Goal: Task Accomplishment & Management: Manage account settings

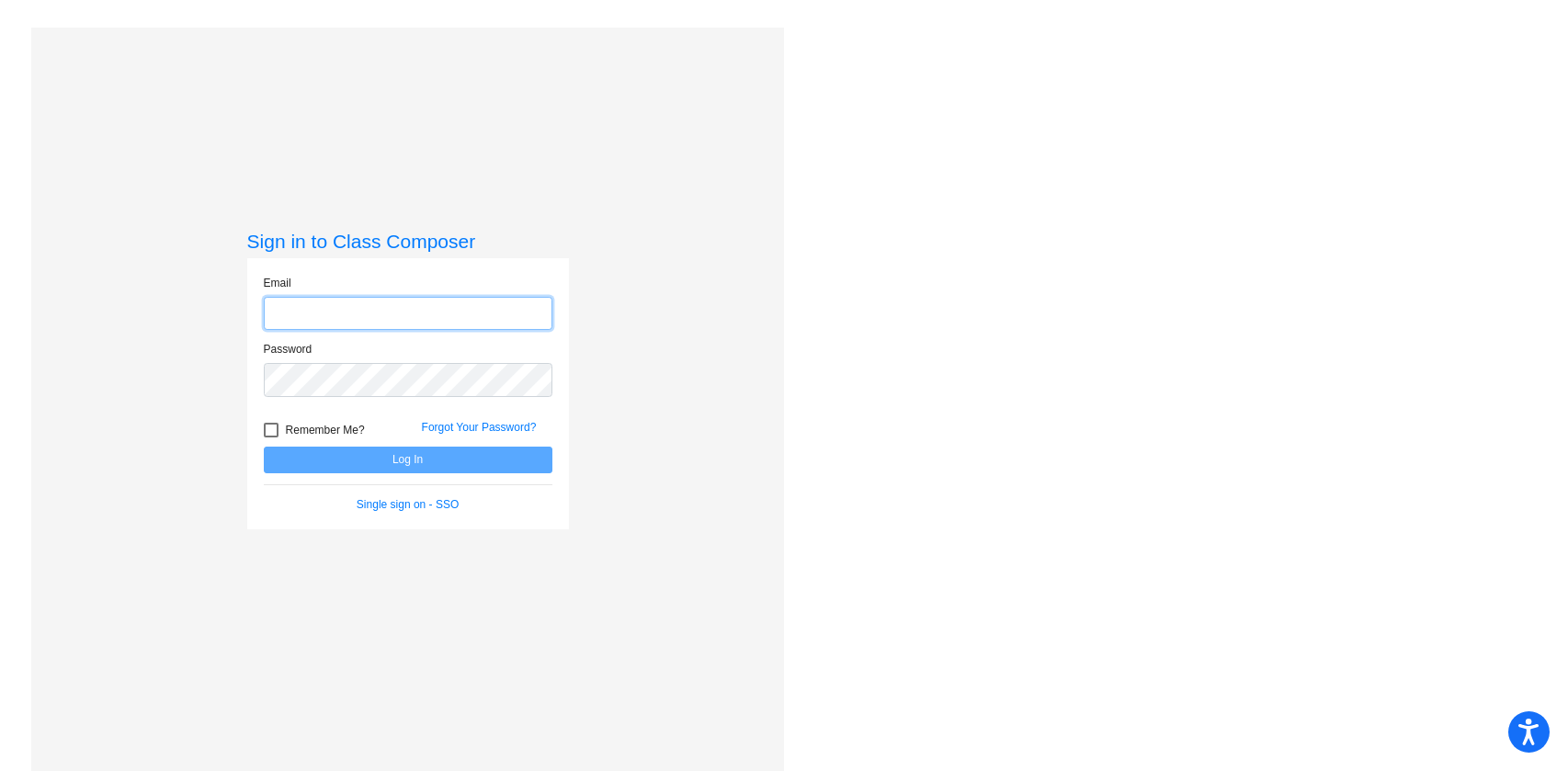
type input "[PERSON_NAME][EMAIL_ADDRESS][PERSON_NAME][DOMAIN_NAME]"
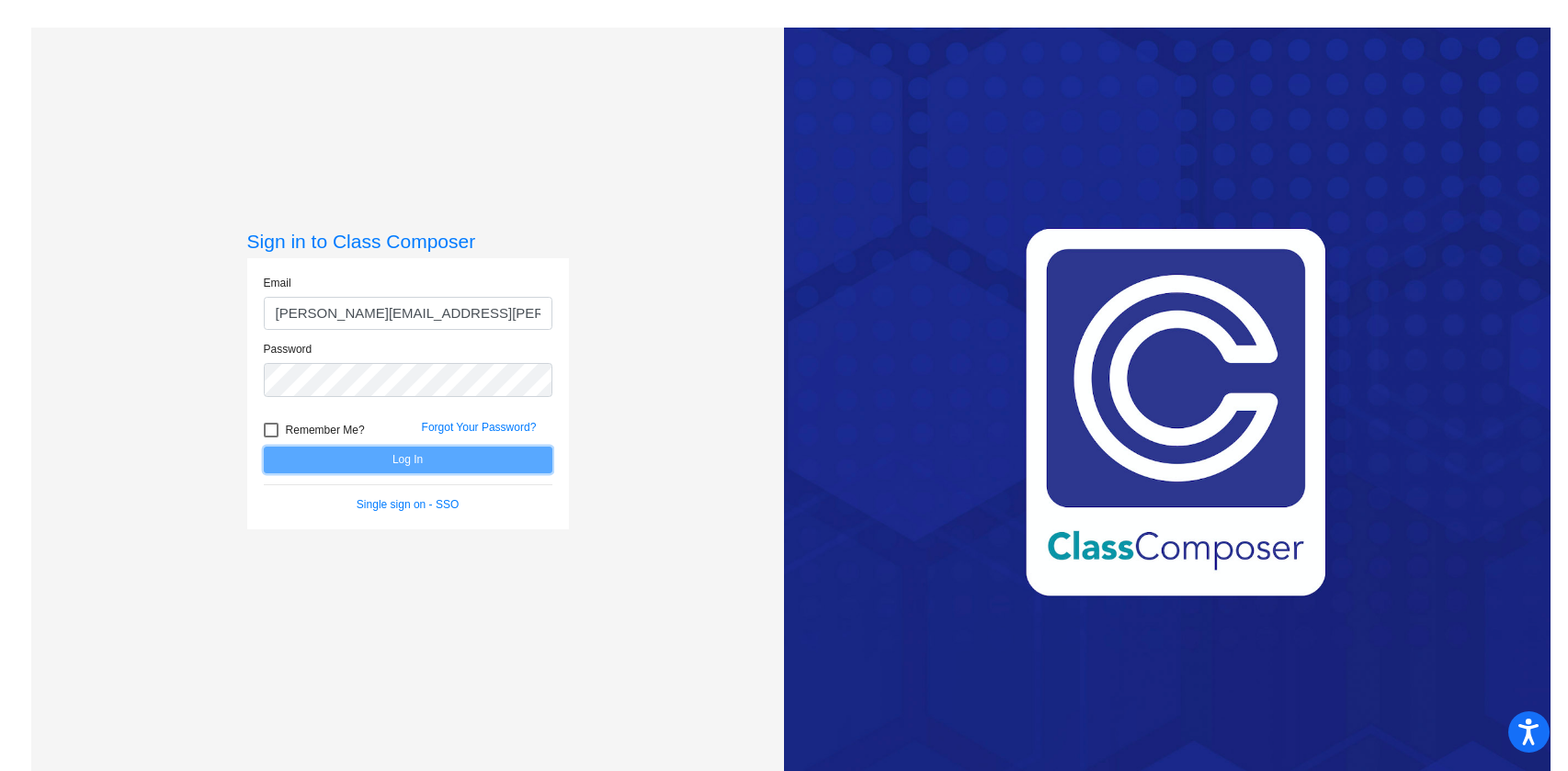
click at [482, 469] on button "Log In" at bounding box center [407, 459] width 288 height 27
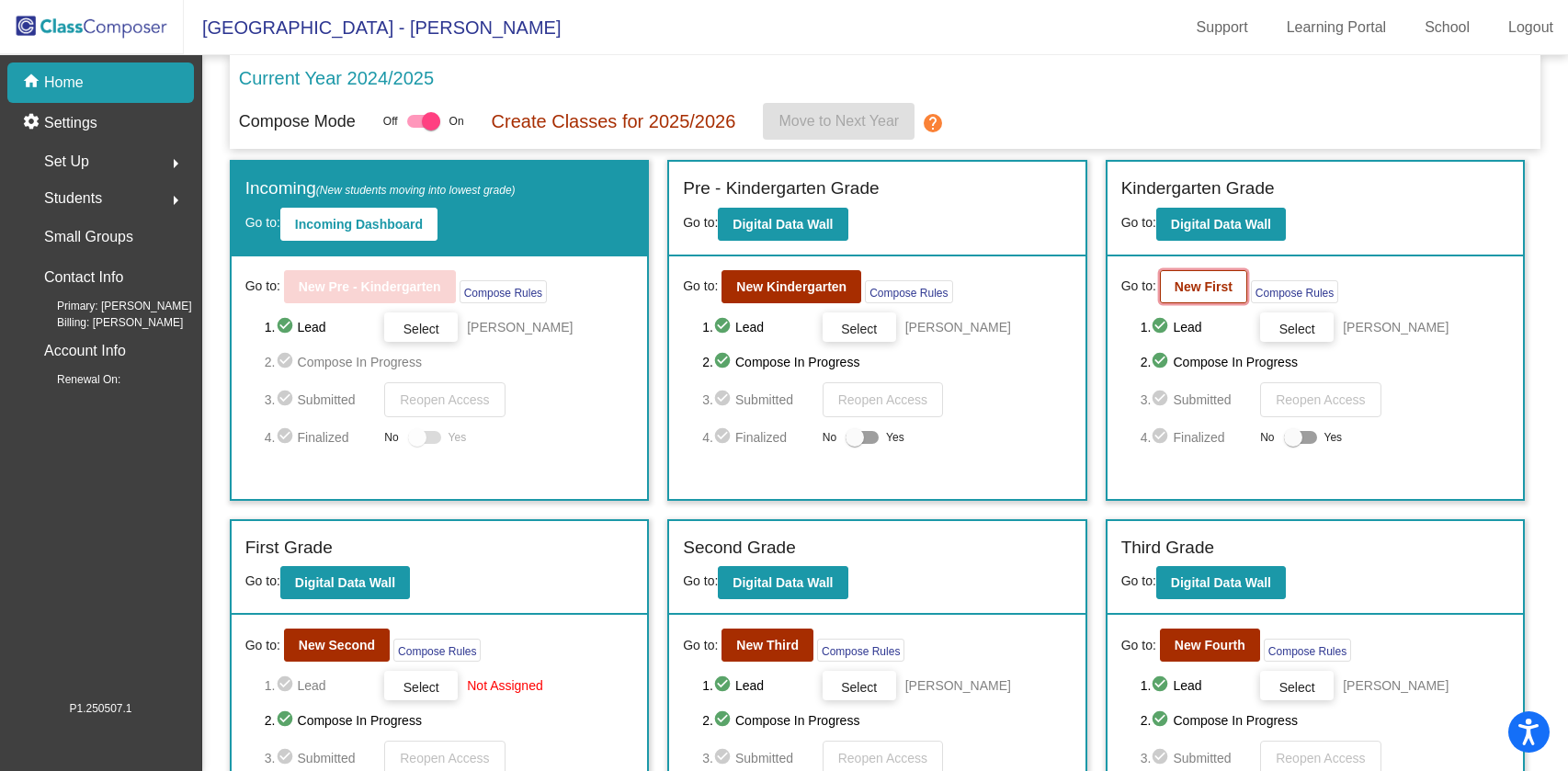
click at [1199, 290] on b "New First" at bounding box center [1203, 286] width 58 height 15
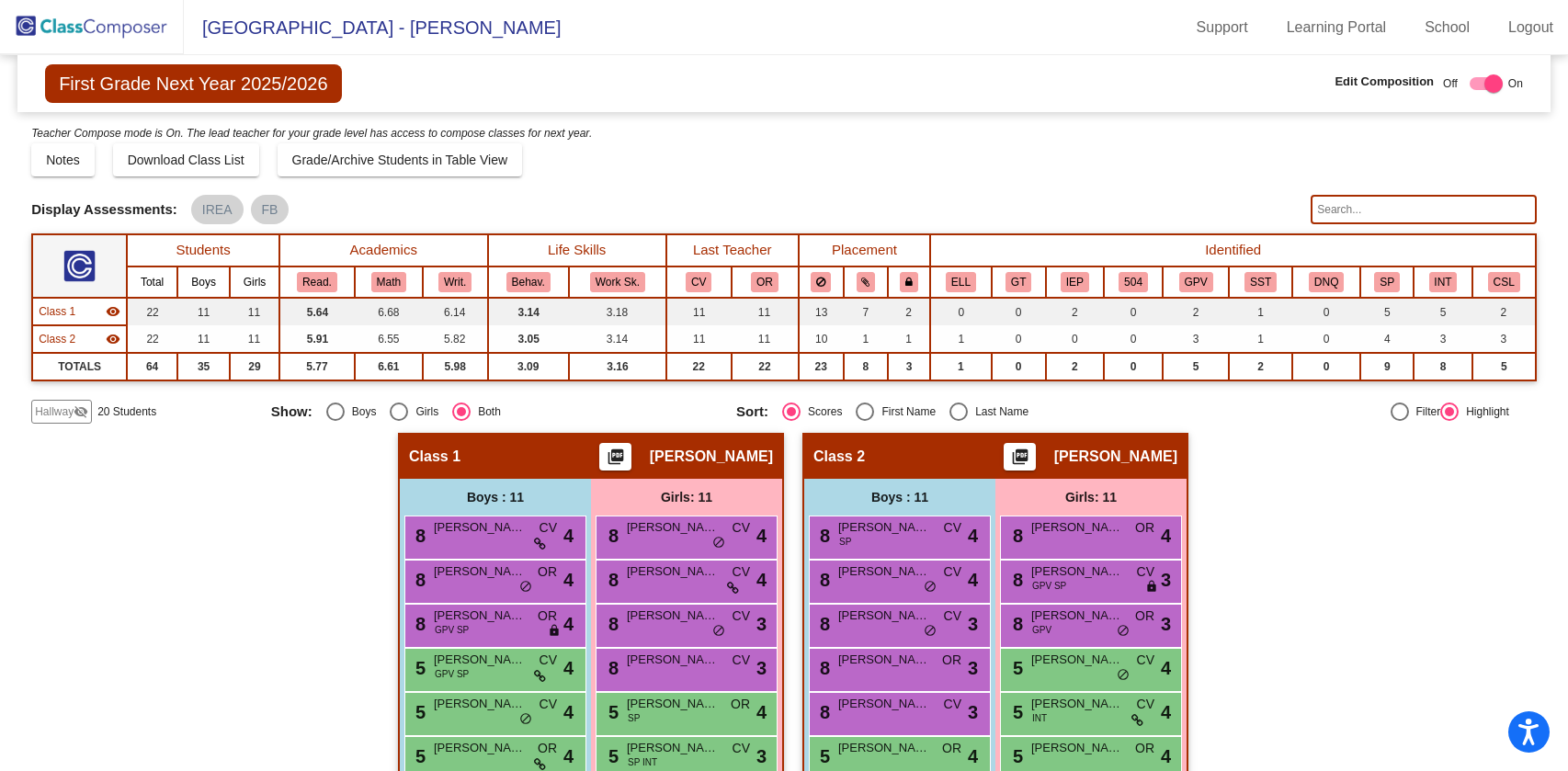
click at [63, 410] on span "Hallway" at bounding box center [54, 411] width 38 height 17
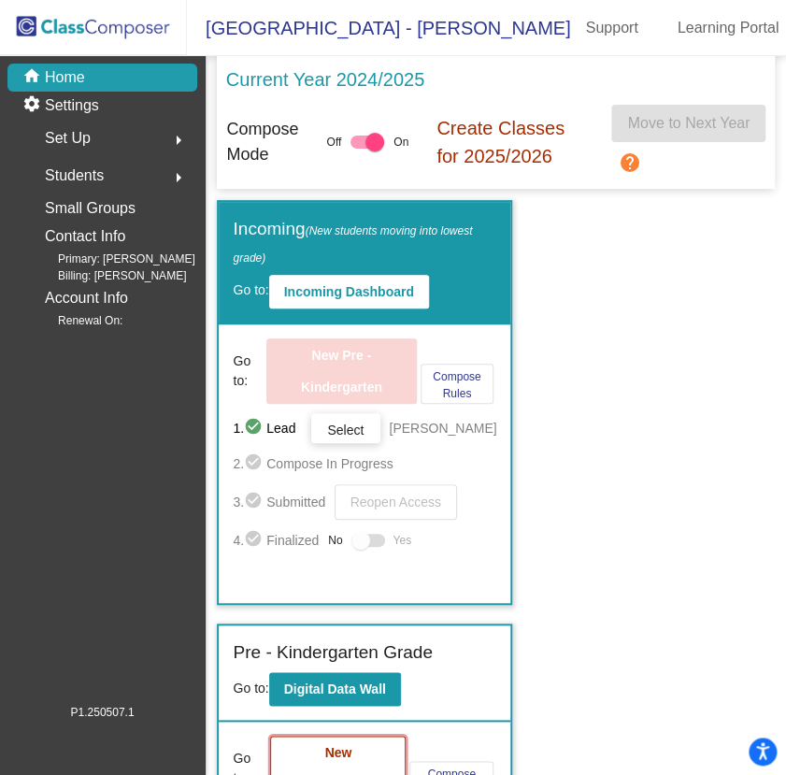
click at [378, 745] on b "New Kindergarten" at bounding box center [337, 768] width 81 height 47
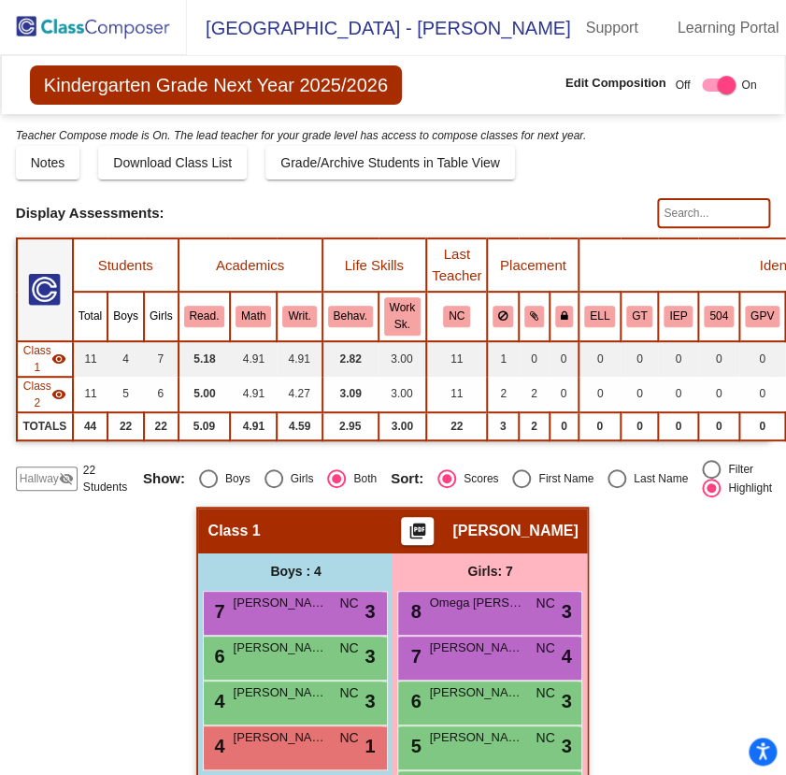
click at [55, 470] on span "Hallway" at bounding box center [39, 478] width 39 height 17
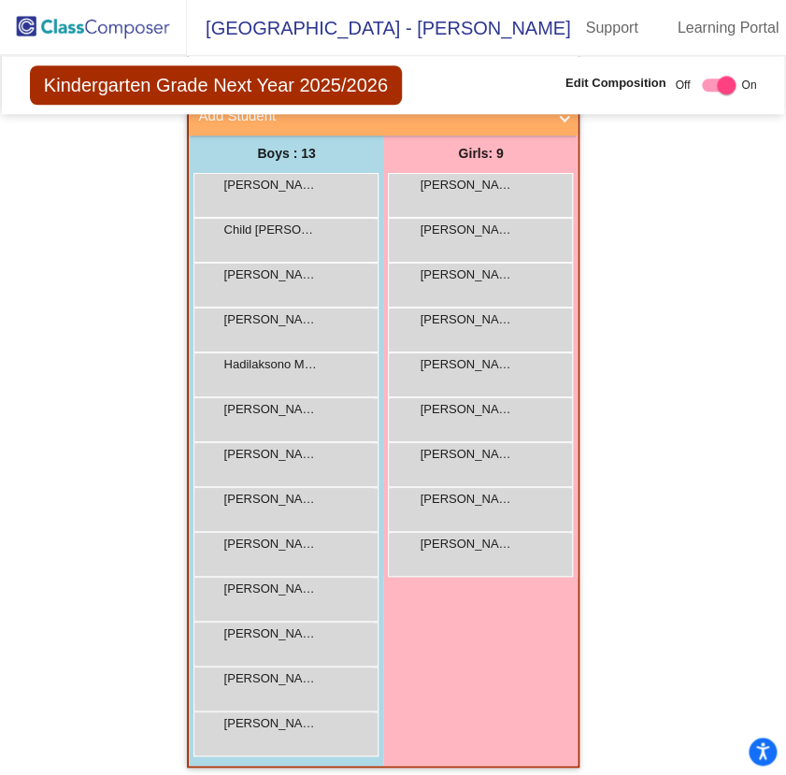
scroll to position [457, 0]
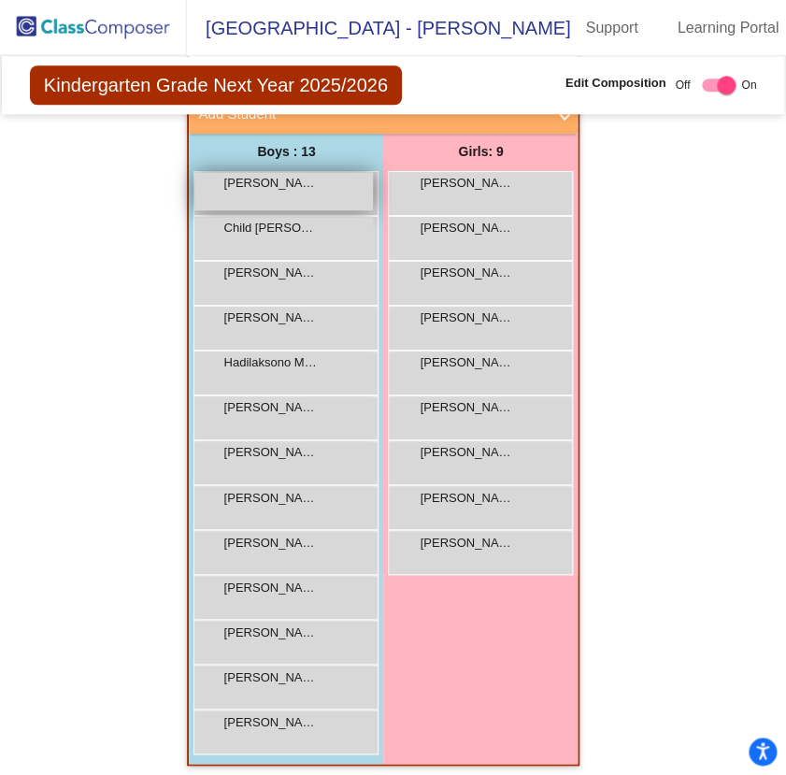
click at [330, 190] on div "[PERSON_NAME] Colt lock do_not_disturb_alt" at bounding box center [283, 191] width 178 height 38
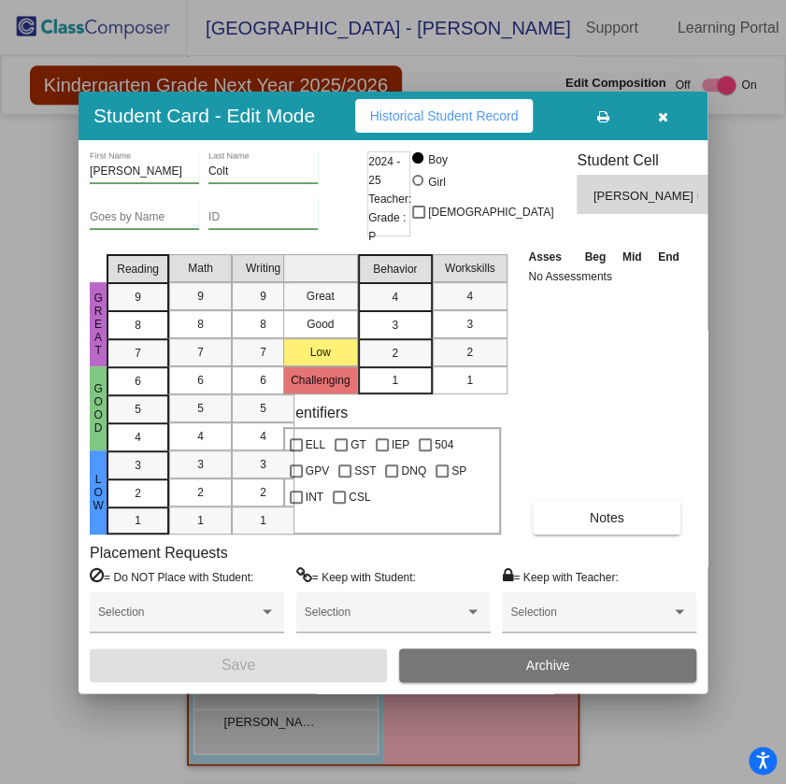
click at [670, 105] on button "button" at bounding box center [663, 116] width 60 height 34
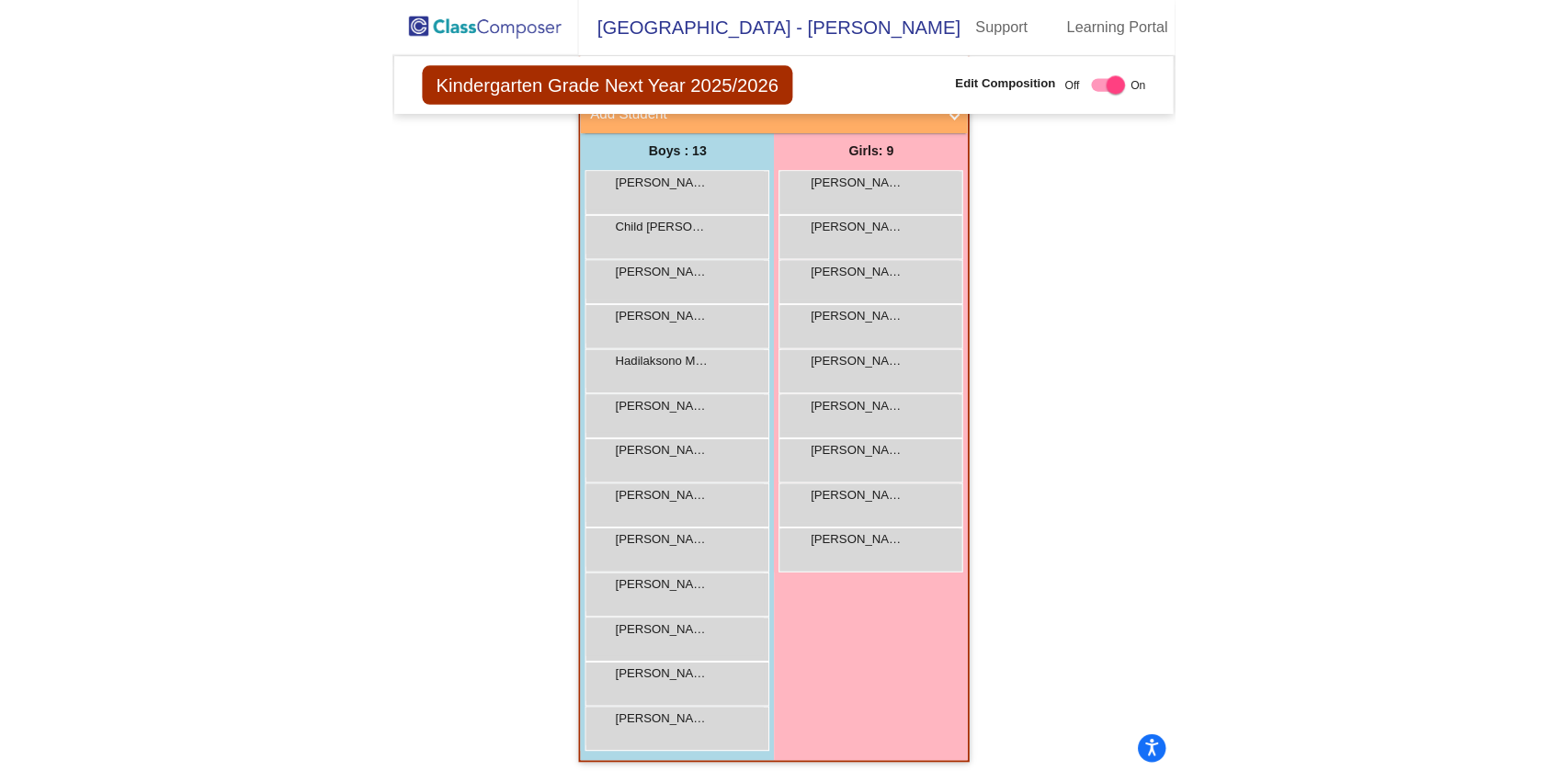
scroll to position [0, 0]
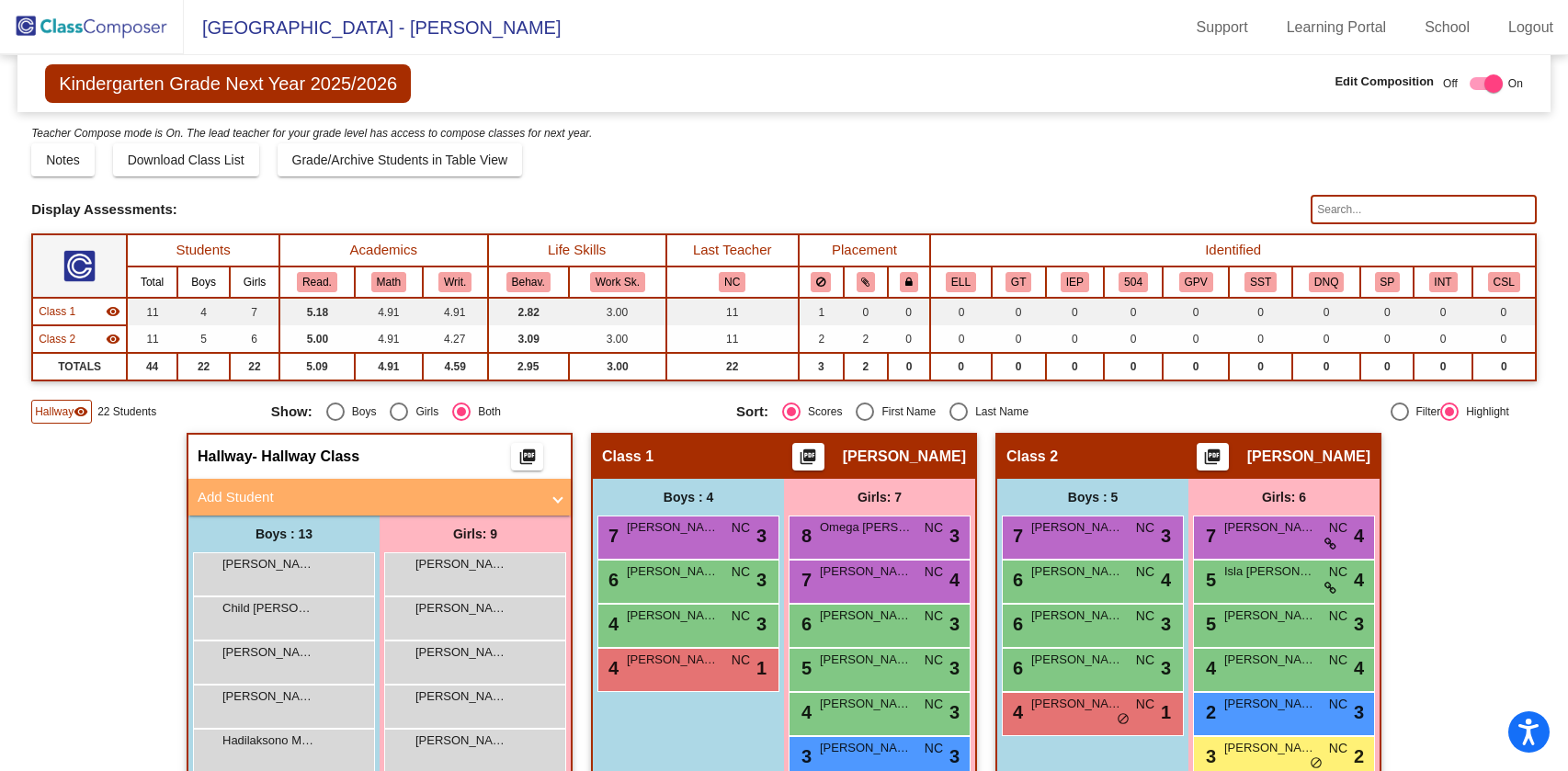
click at [119, 33] on img at bounding box center [91, 27] width 184 height 54
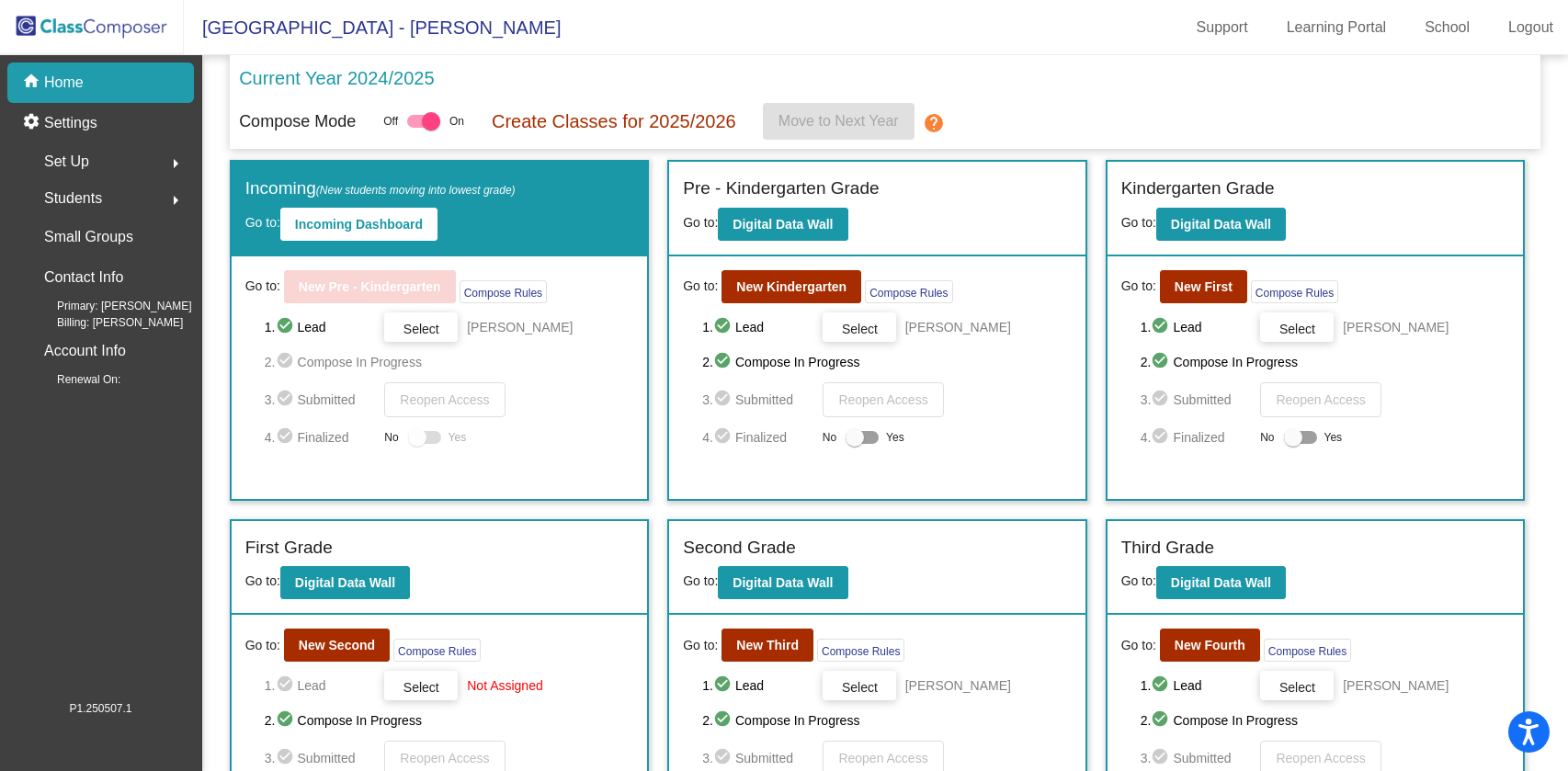
click at [148, 182] on div "Students arrow_right" at bounding box center [106, 198] width 175 height 36
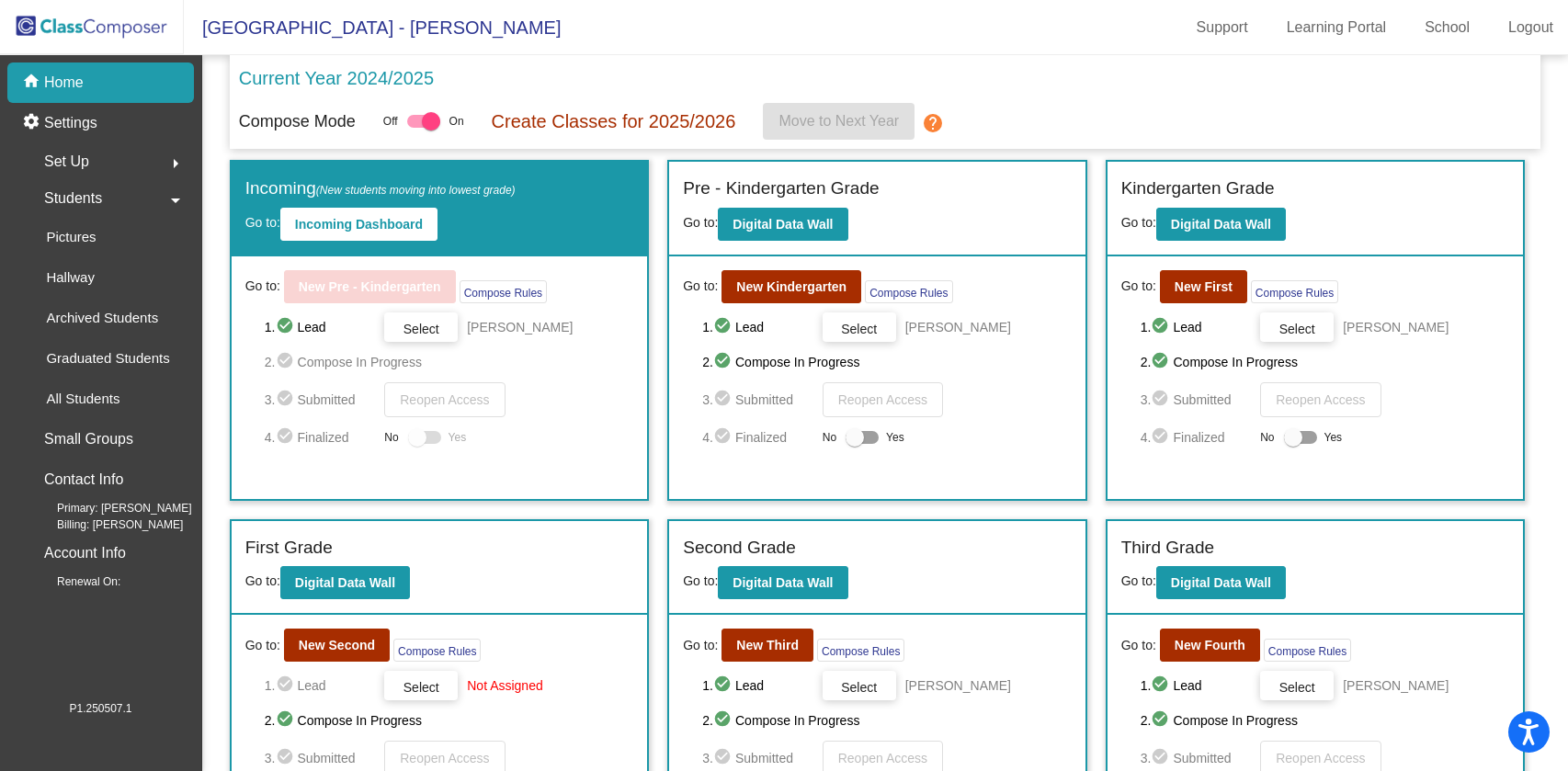
click at [104, 207] on div "Students arrow_drop_down" at bounding box center [106, 198] width 175 height 36
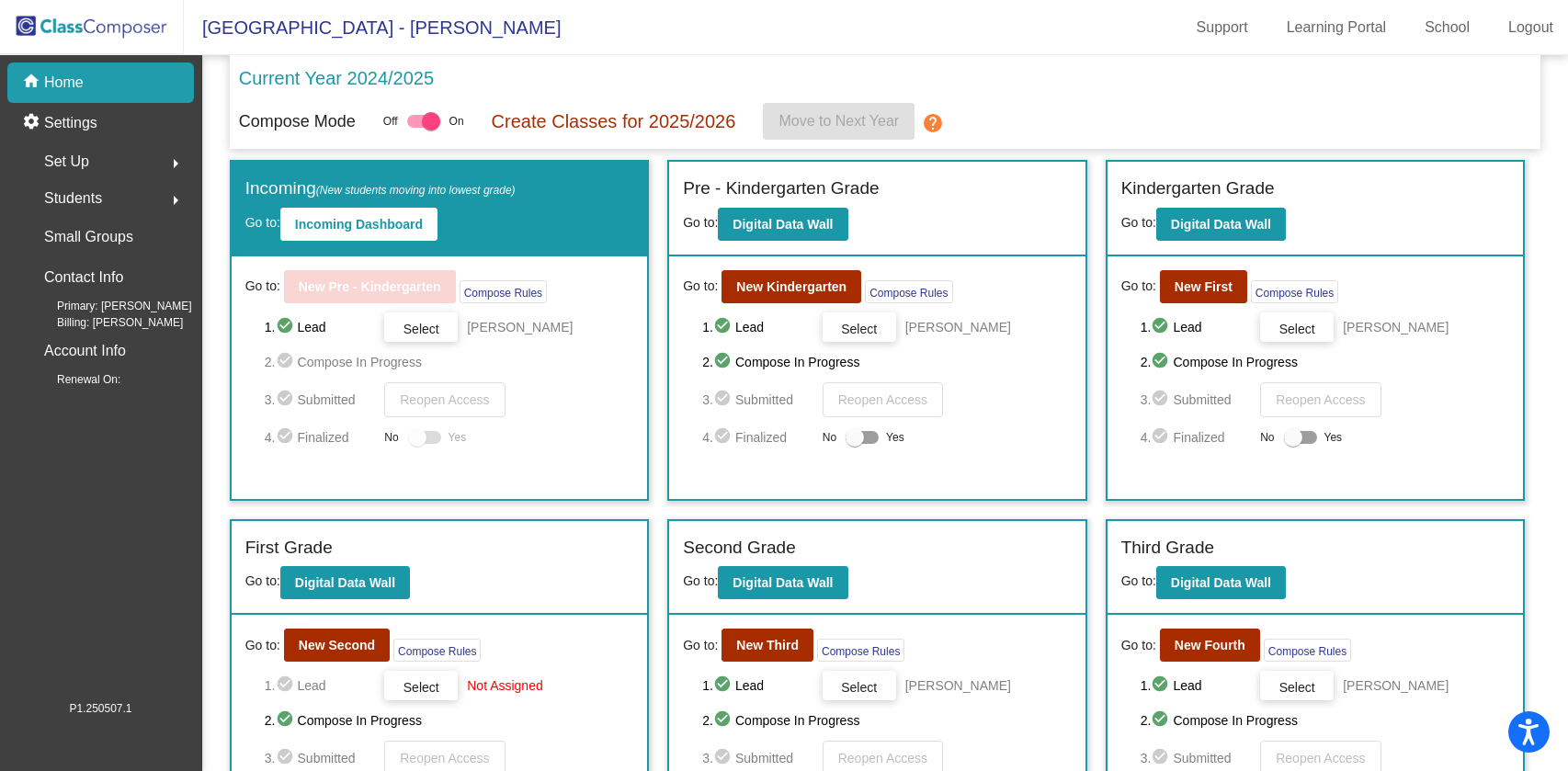
click at [104, 207] on div "Students arrow_right" at bounding box center [106, 198] width 175 height 36
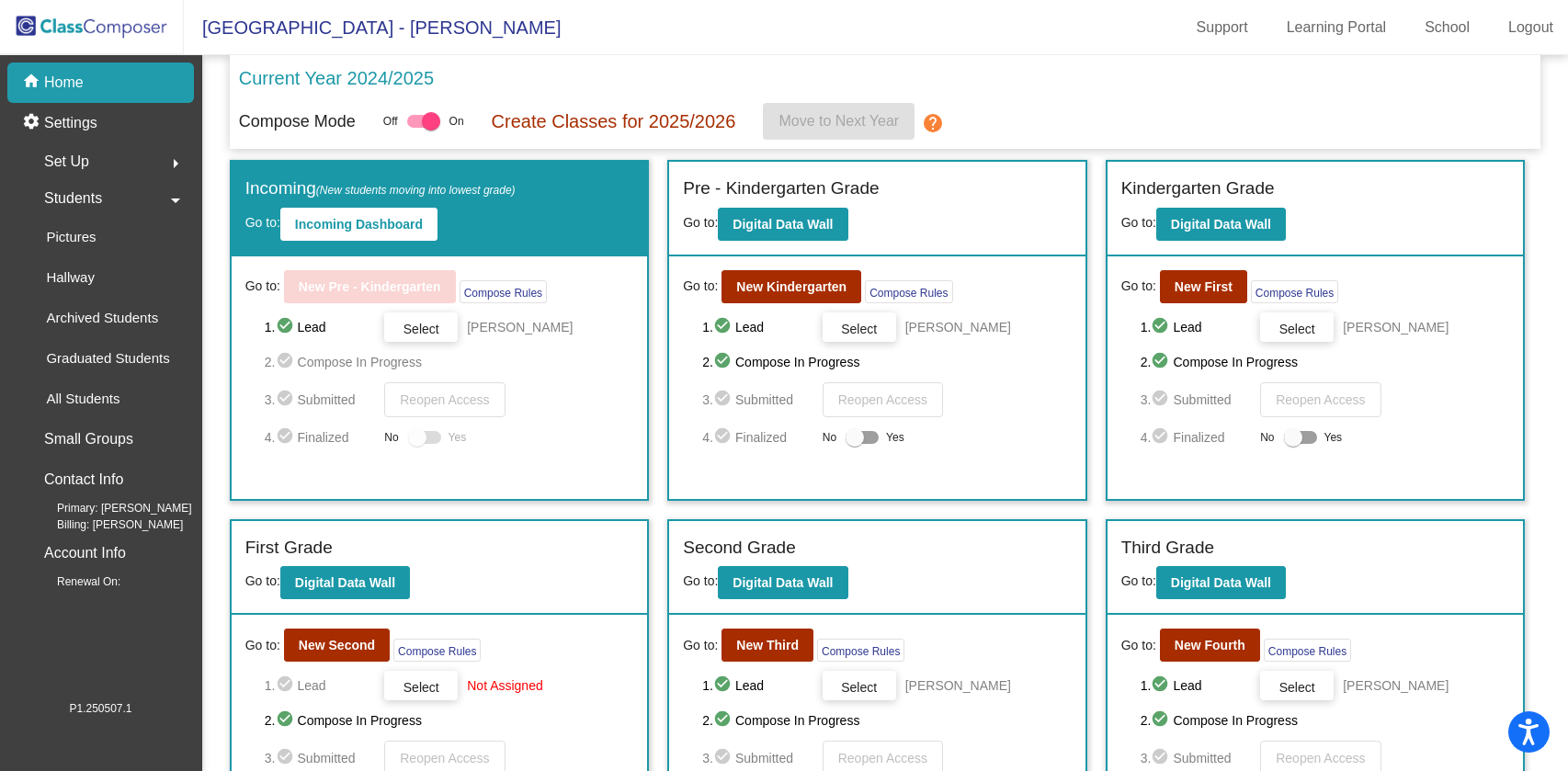
click at [121, 164] on div "Set Up arrow_right" at bounding box center [106, 161] width 175 height 36
click at [133, 197] on link "Identifiers" at bounding box center [106, 200] width 175 height 40
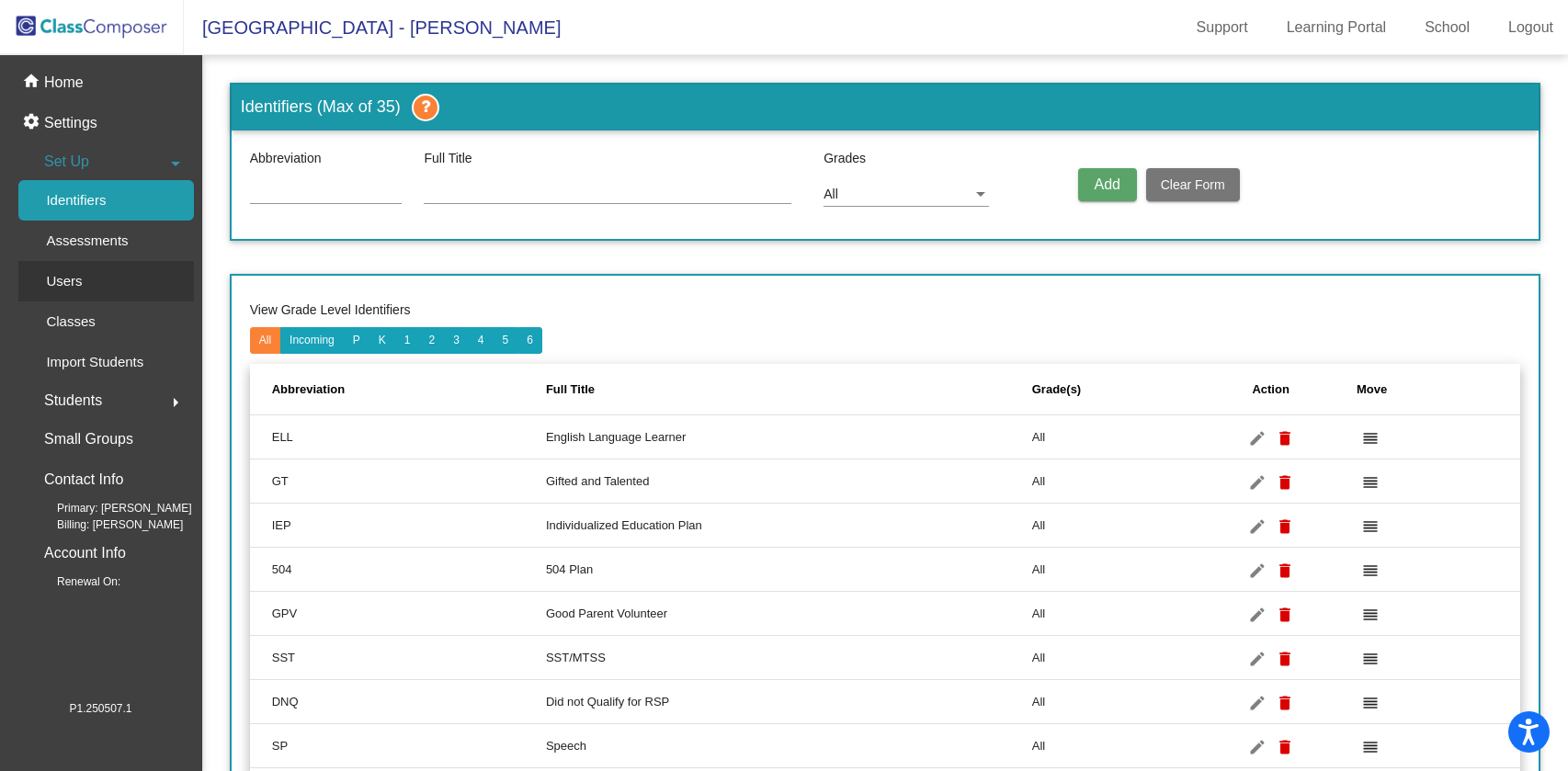
click at [109, 287] on link "Users" at bounding box center [106, 280] width 175 height 40
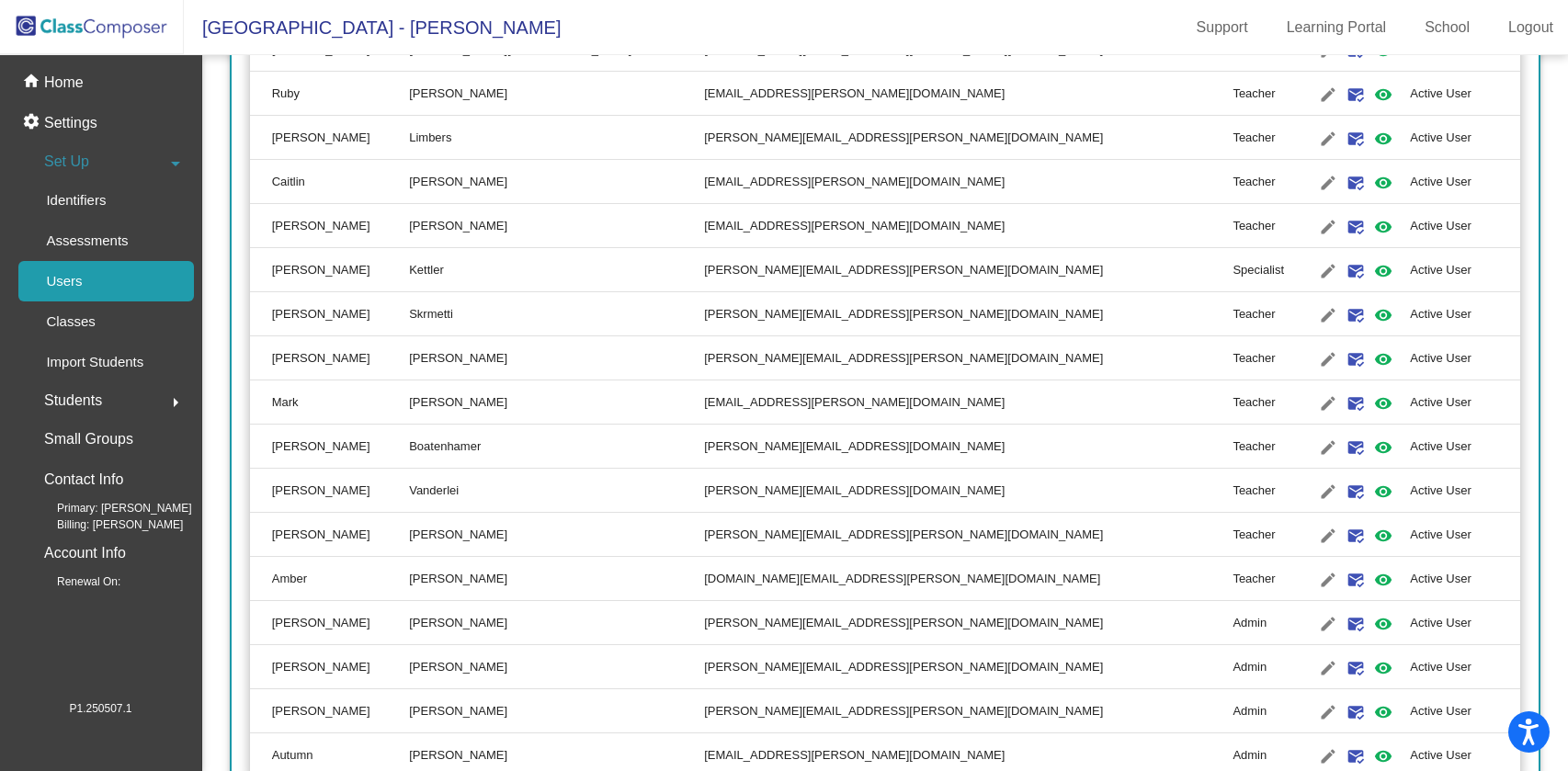
scroll to position [653, 0]
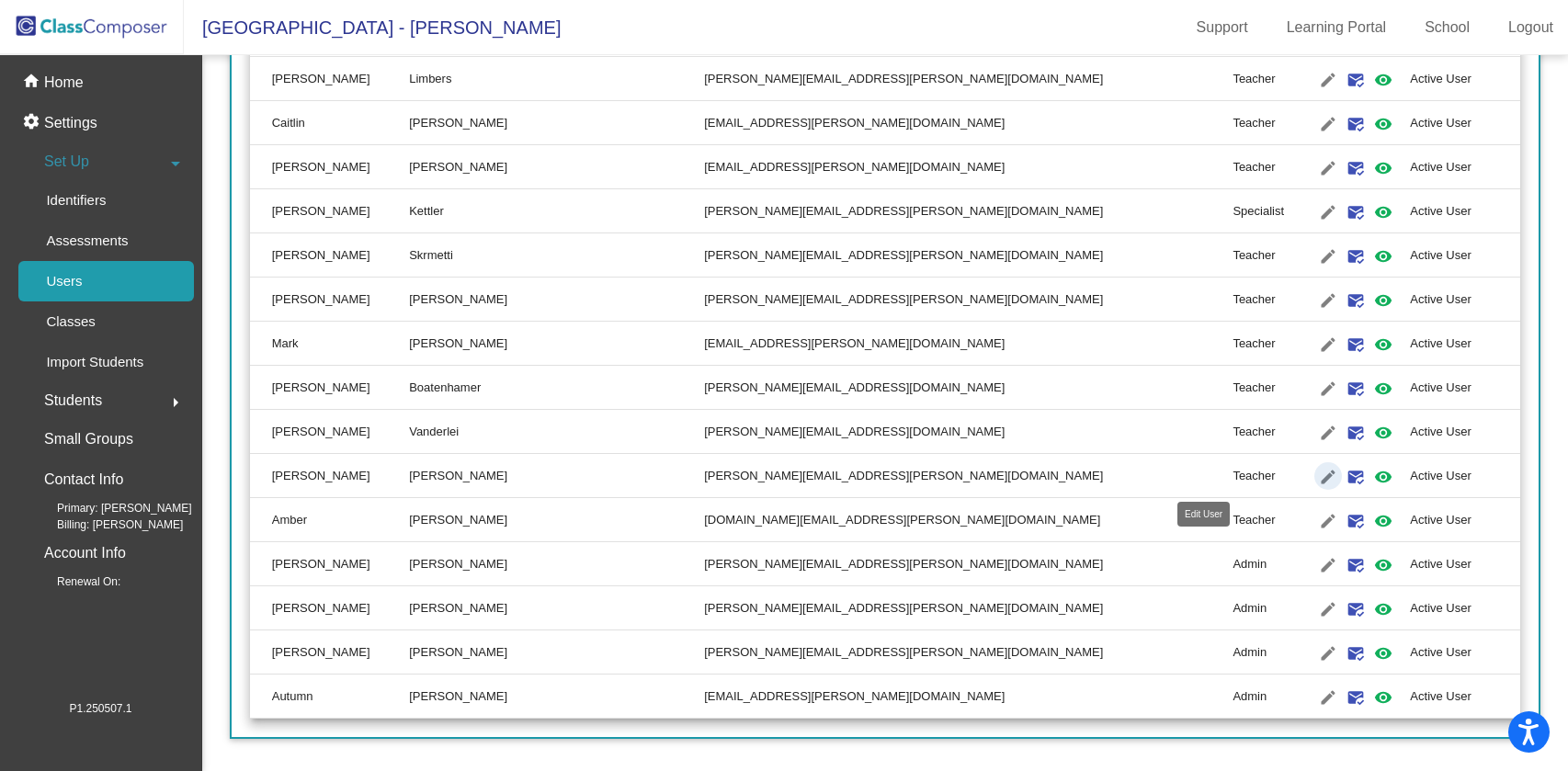
click at [1317, 474] on mat-icon "edit" at bounding box center [1328, 477] width 22 height 22
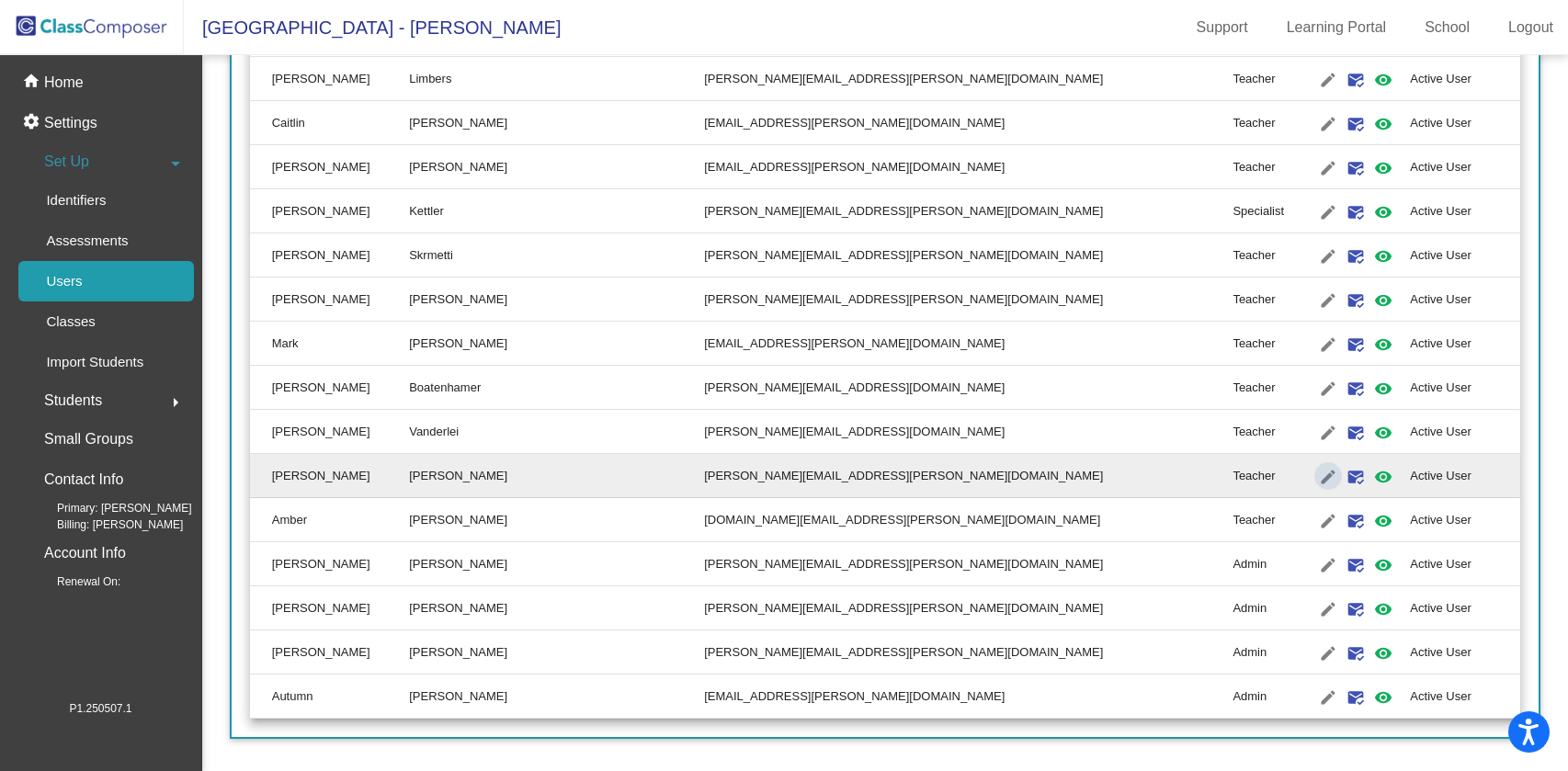
type input "Olivia"
type input "Ray"
type input "olivia.ray@lmusd.org"
radio input "true"
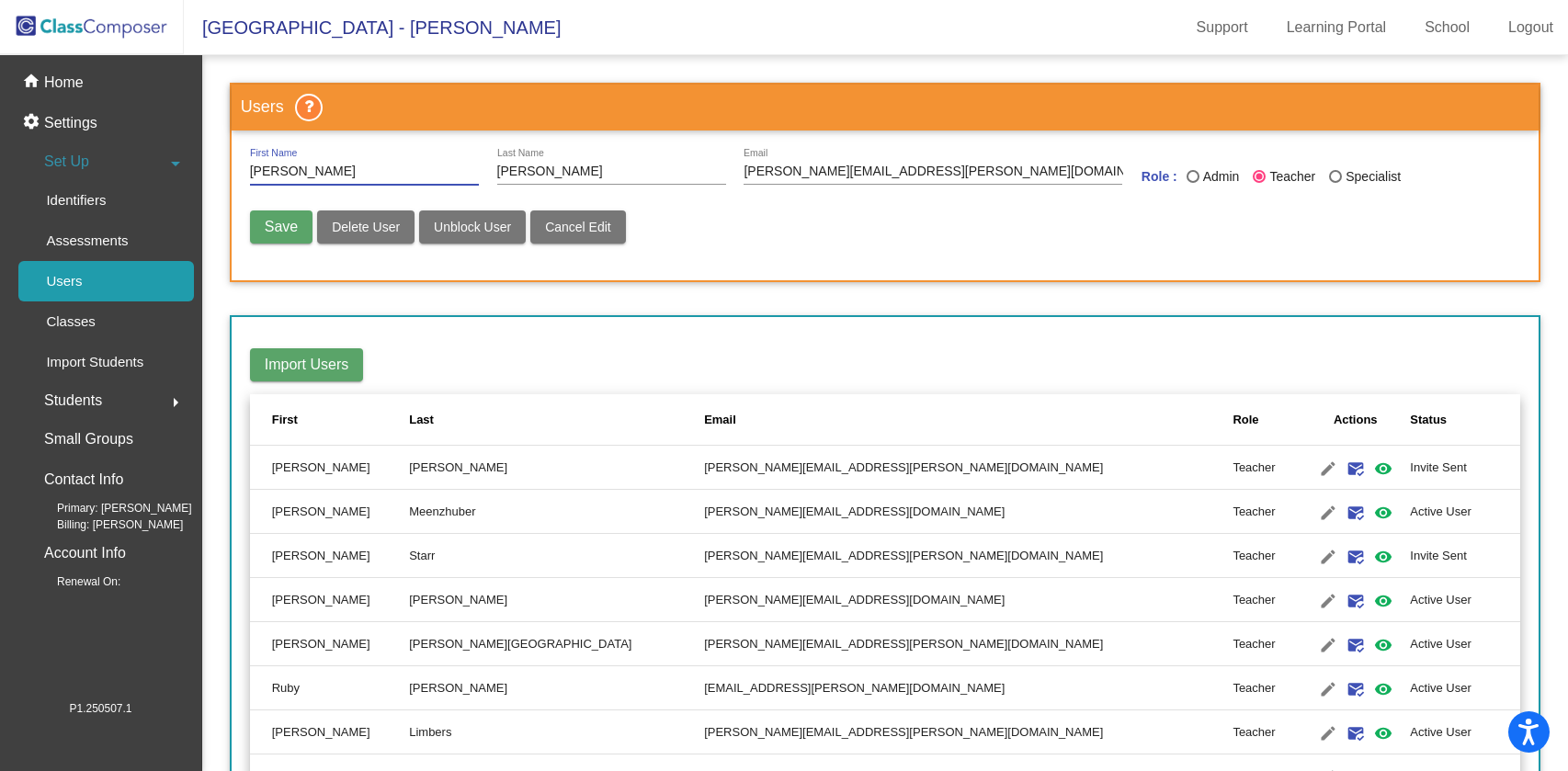
click at [1186, 170] on div "Last Name" at bounding box center [1192, 176] width 13 height 13
click at [1192, 183] on input "Admin" at bounding box center [1192, 183] width 1 height 1
radio input "true"
click at [286, 223] on span "Save" at bounding box center [281, 226] width 33 height 16
radio input "false"
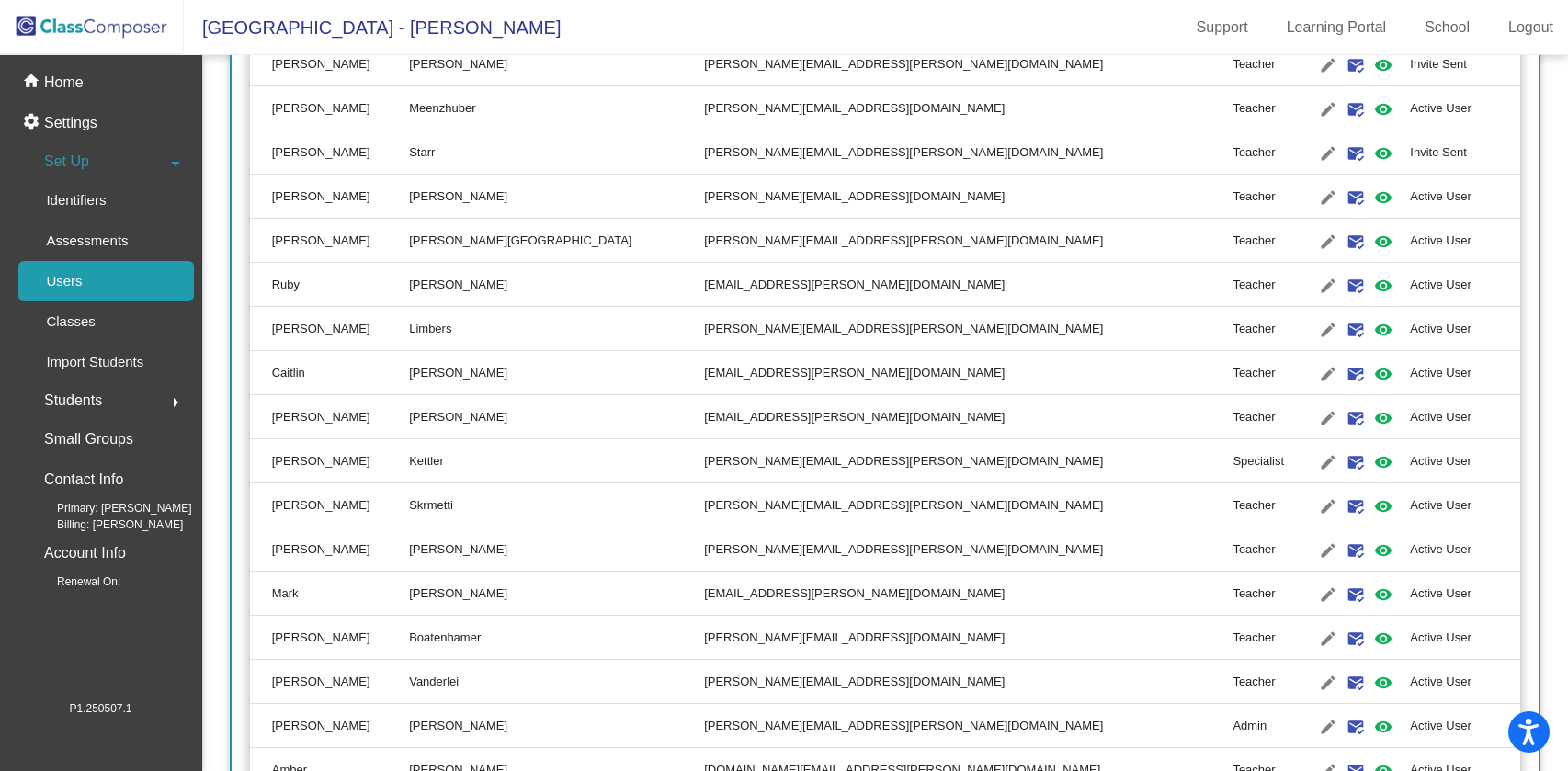
scroll to position [395, 0]
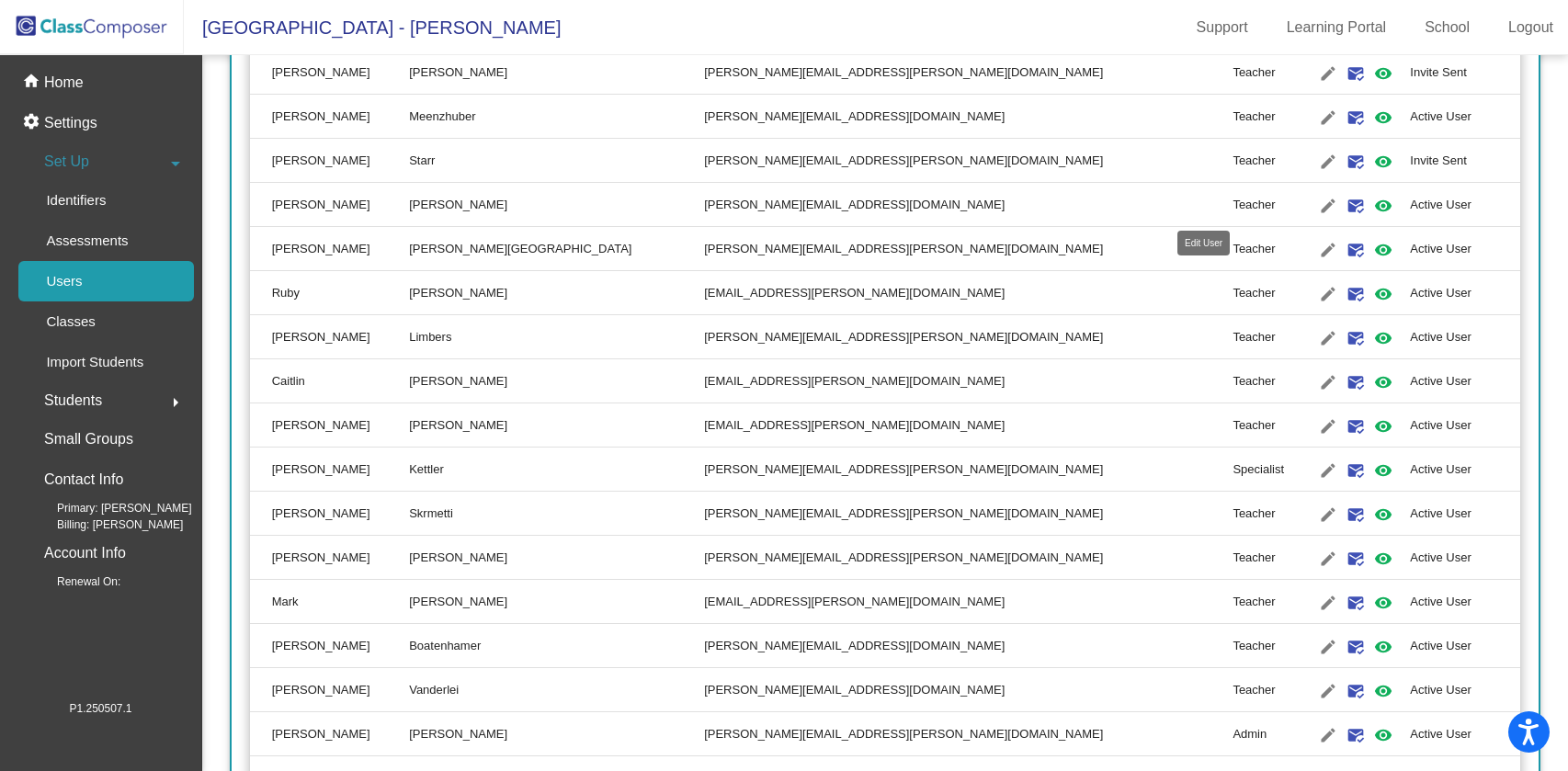
click at [1317, 197] on mat-icon "edit" at bounding box center [1328, 206] width 22 height 22
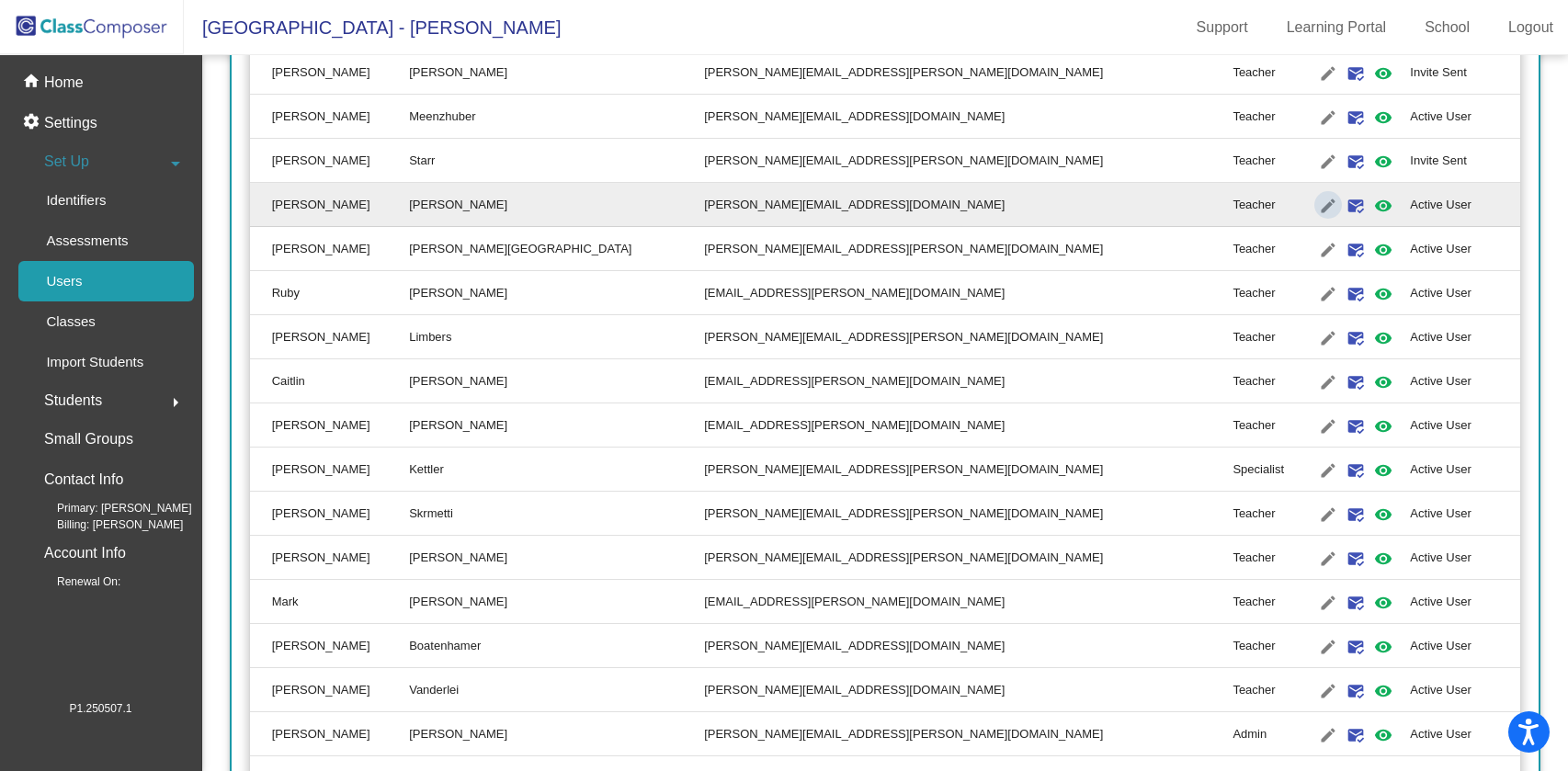
type input "Chrissie"
type input "Vaughn"
type input "chrissie.vaughn@lmusd.org"
radio input "true"
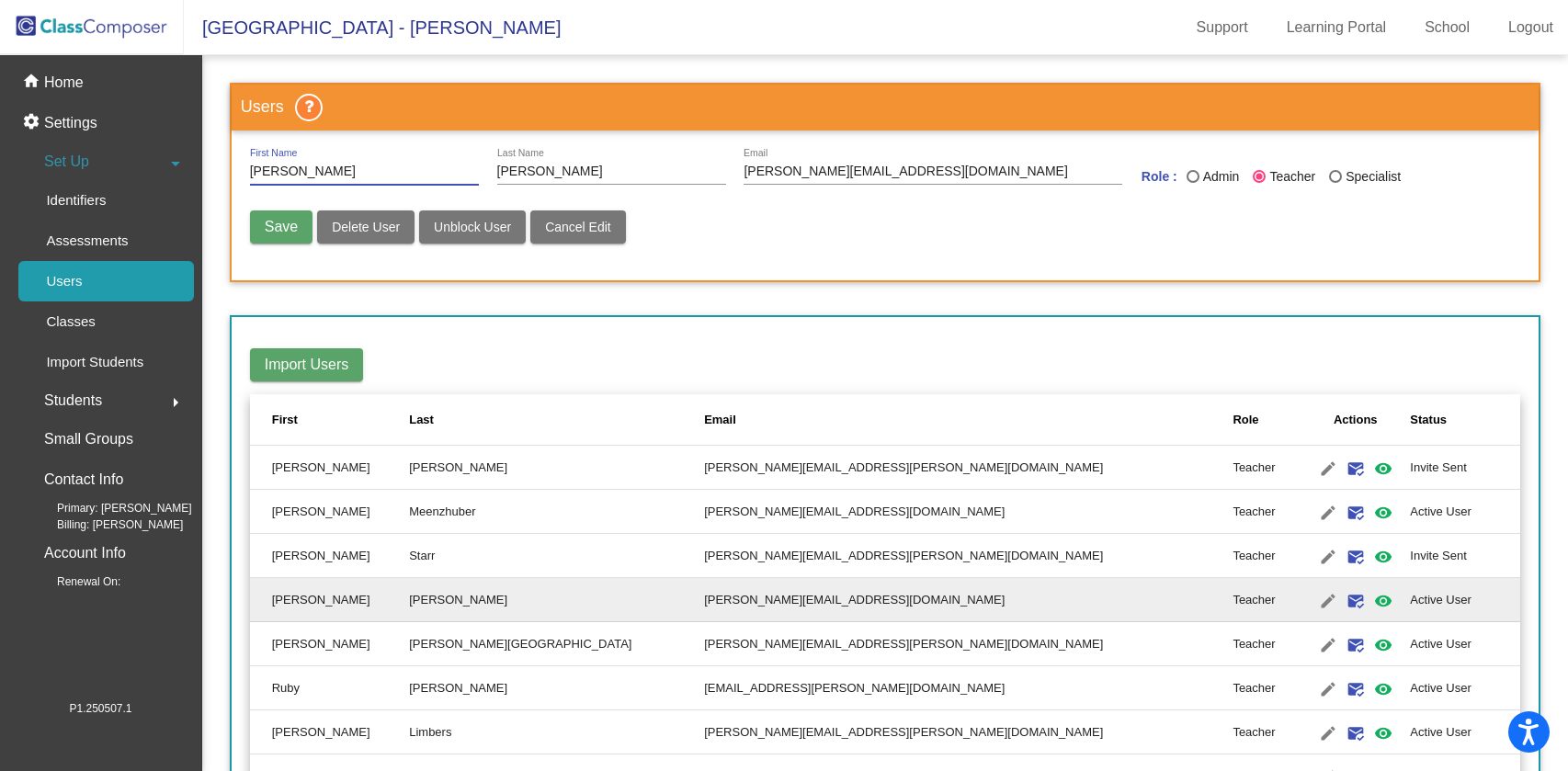
click at [1186, 172] on div "Last Name" at bounding box center [1192, 176] width 13 height 13
click at [1192, 183] on input "Admin" at bounding box center [1192, 183] width 1 height 1
radio input "true"
click at [268, 216] on button "Save" at bounding box center [281, 227] width 63 height 33
radio input "false"
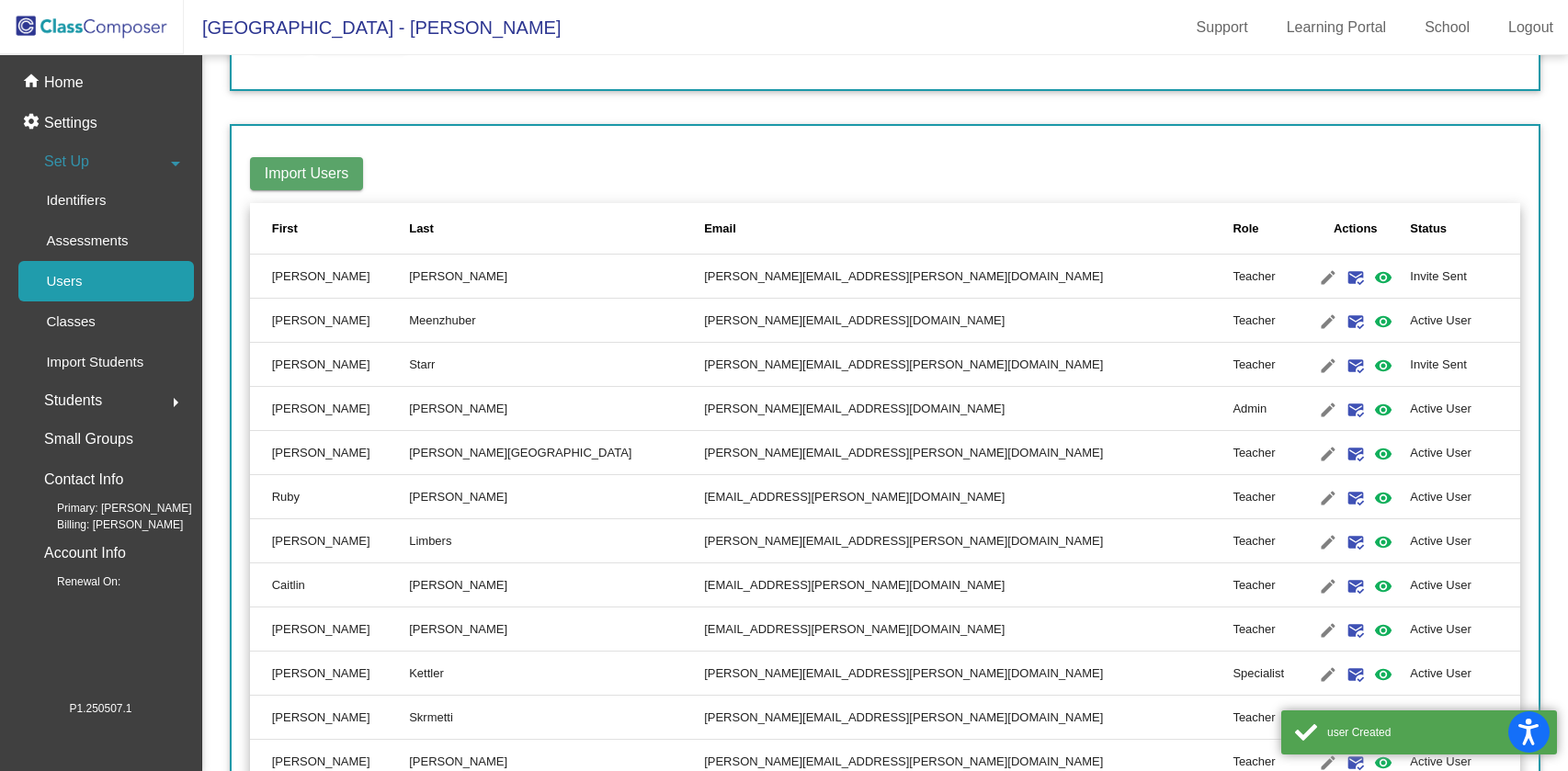
scroll to position [192, 0]
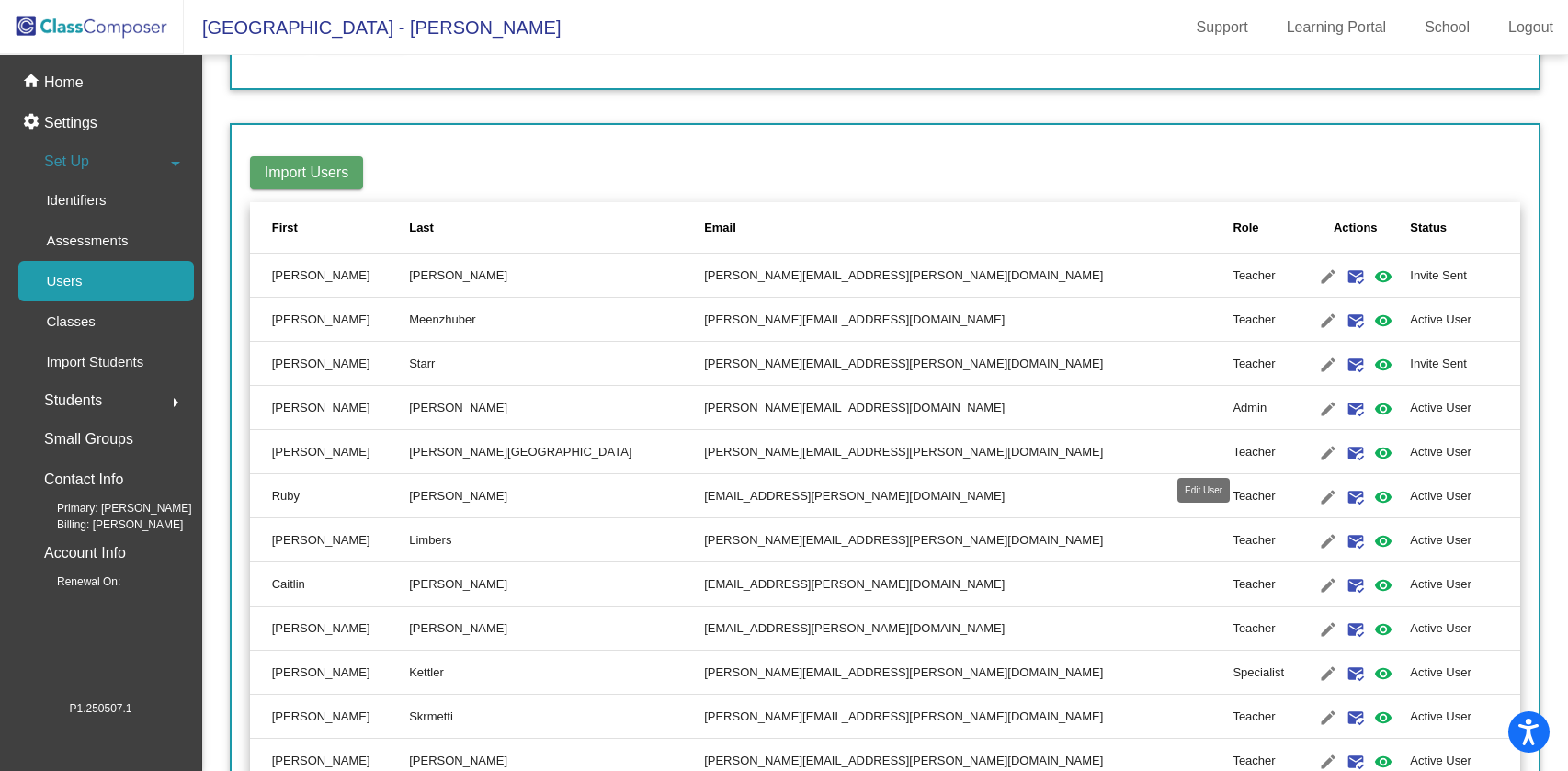
click at [1317, 449] on mat-icon "edit" at bounding box center [1328, 452] width 22 height 22
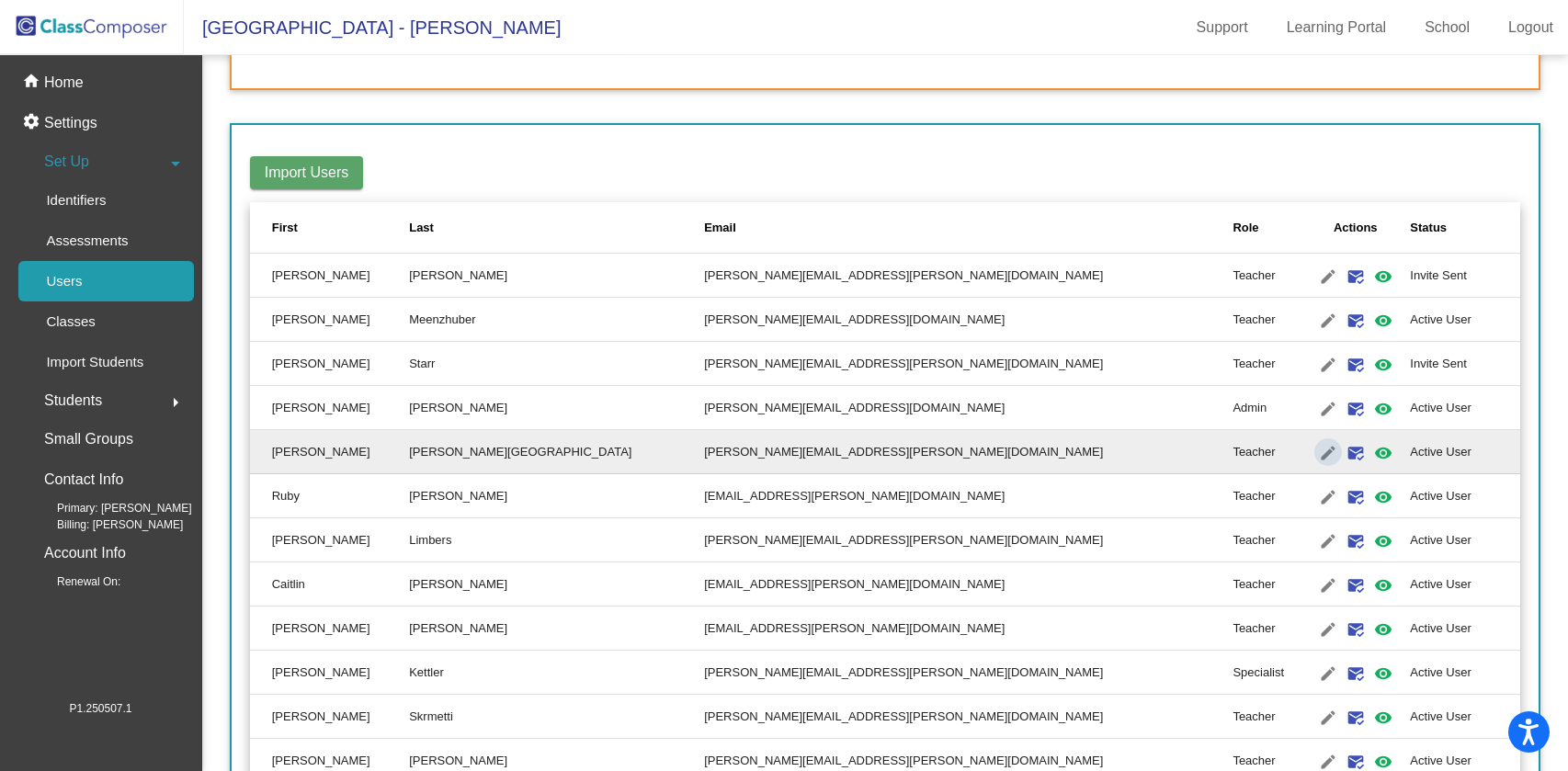
type input "Nikki"
type input "Callahan-Clayton"
type input "nikki.callahan-clayton@lmusd.org"
radio input "true"
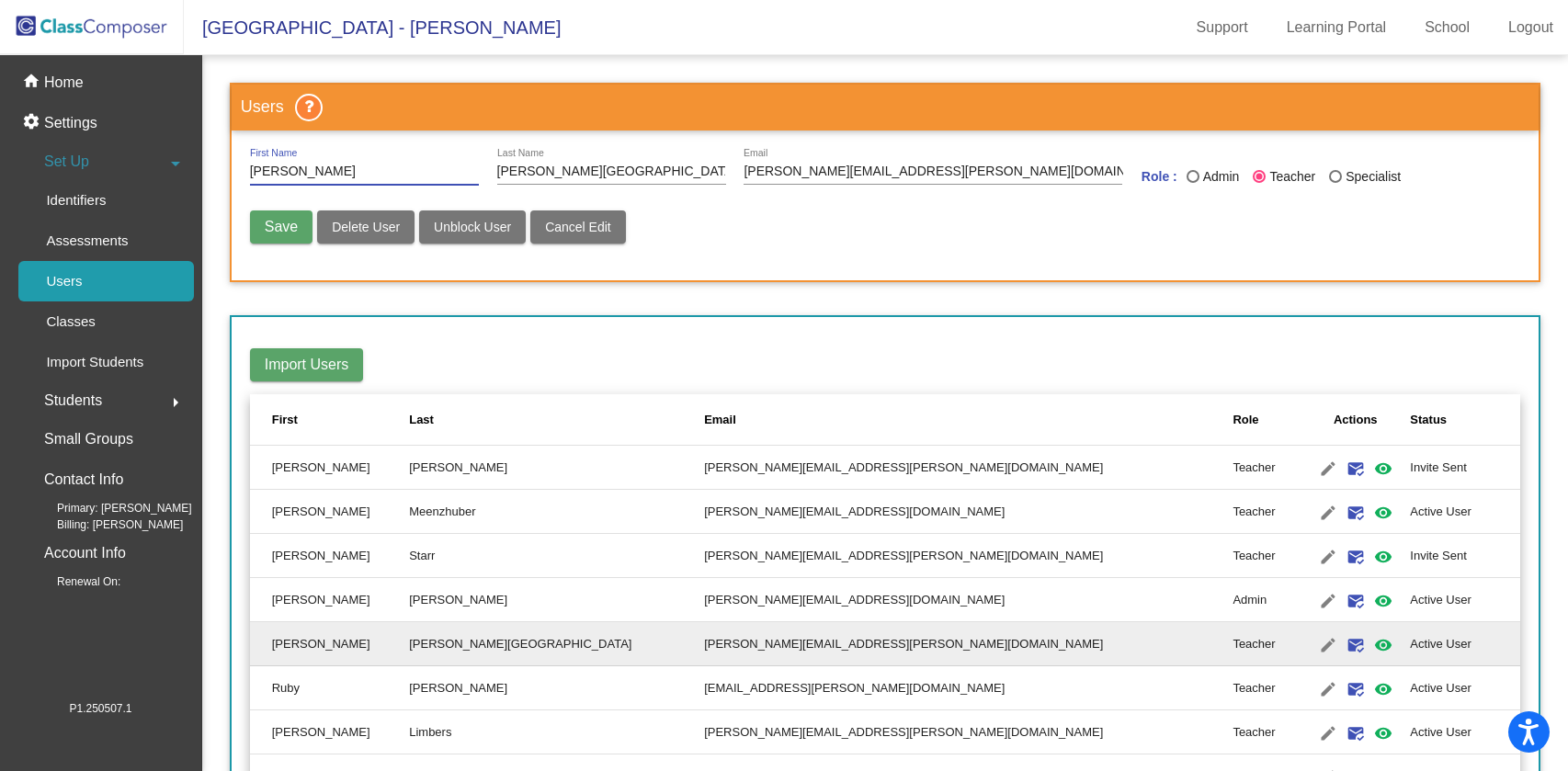
click at [1189, 176] on div "Last Name" at bounding box center [1192, 176] width 13 height 13
click at [1192, 183] on input "Admin" at bounding box center [1192, 183] width 1 height 1
radio input "true"
click at [284, 212] on button "Save" at bounding box center [281, 227] width 63 height 33
radio input "false"
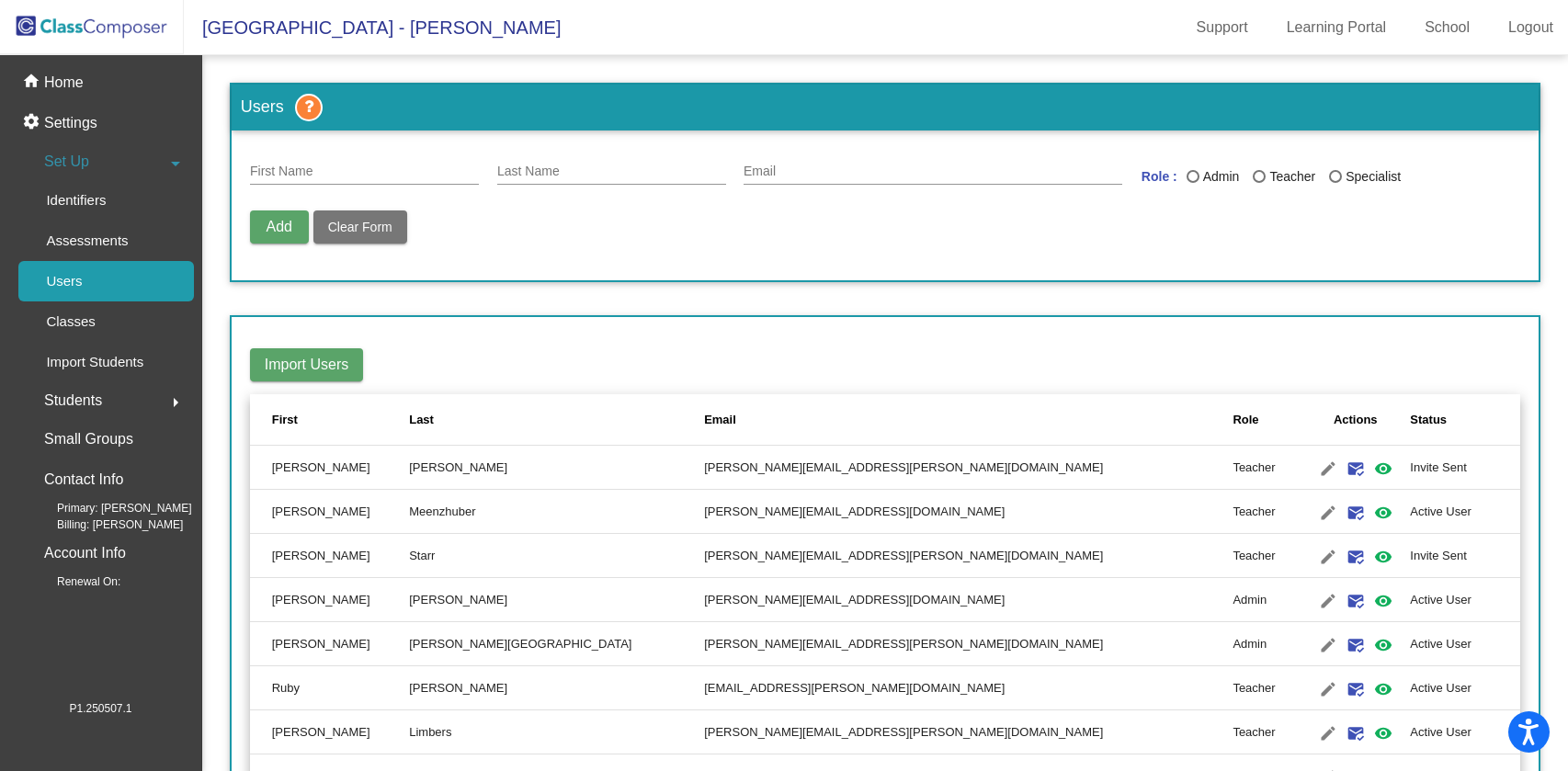
click at [96, 292] on link "Users" at bounding box center [106, 280] width 175 height 40
click at [109, 92] on div "home Home" at bounding box center [100, 83] width 187 height 40
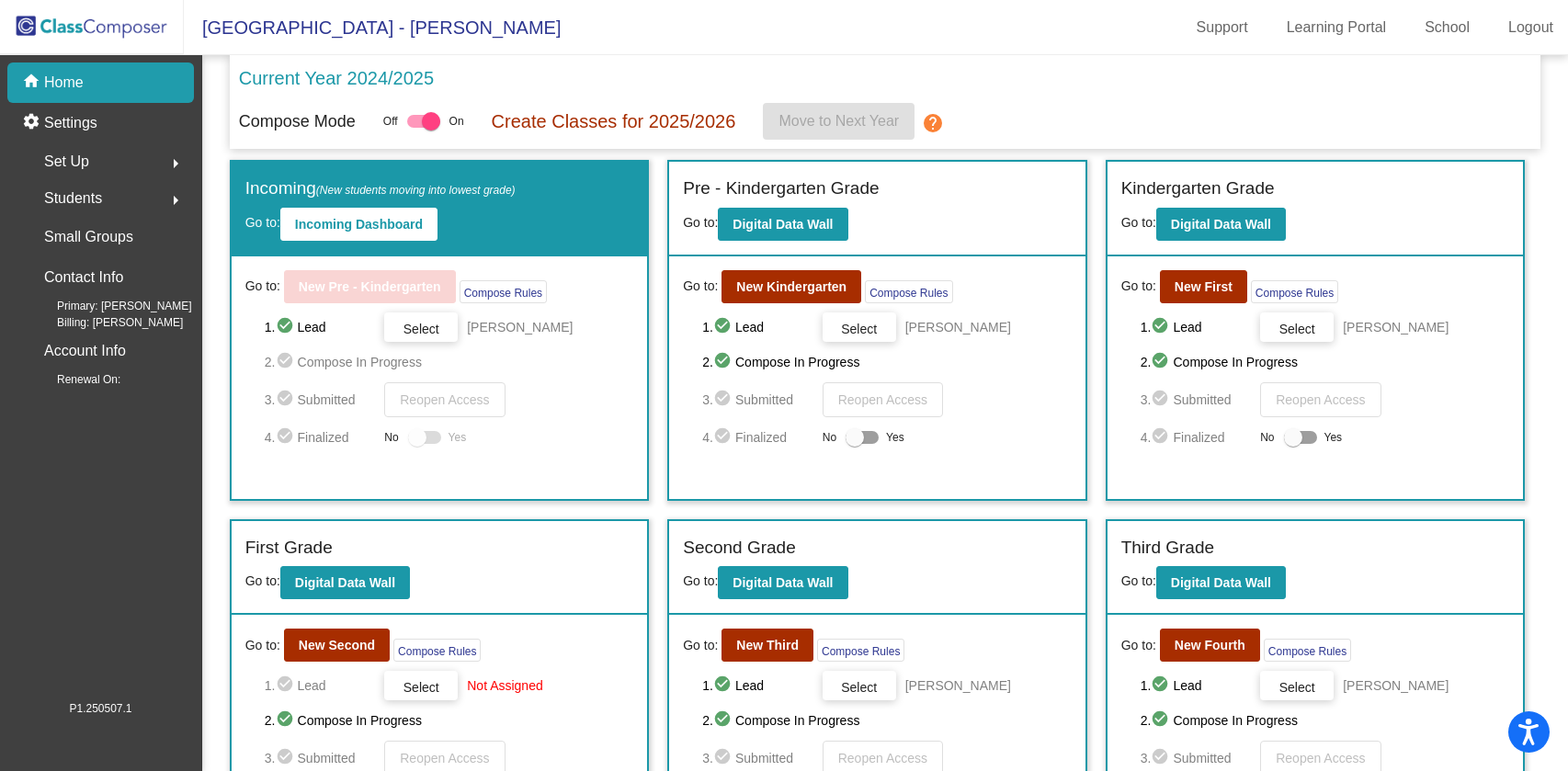
click at [119, 176] on div "Set Up arrow_right" at bounding box center [106, 161] width 175 height 36
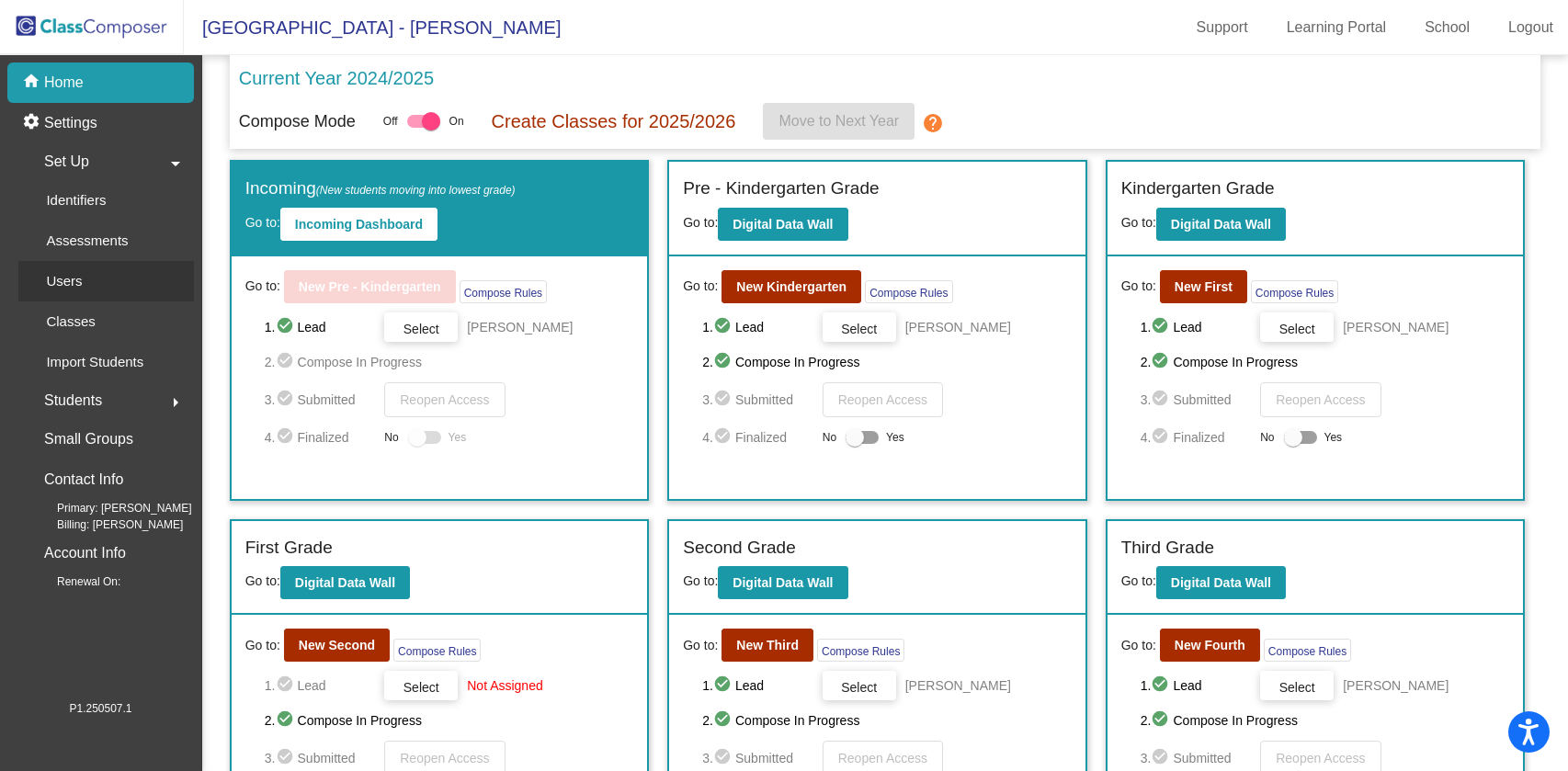
click at [116, 290] on link "Users" at bounding box center [106, 280] width 175 height 40
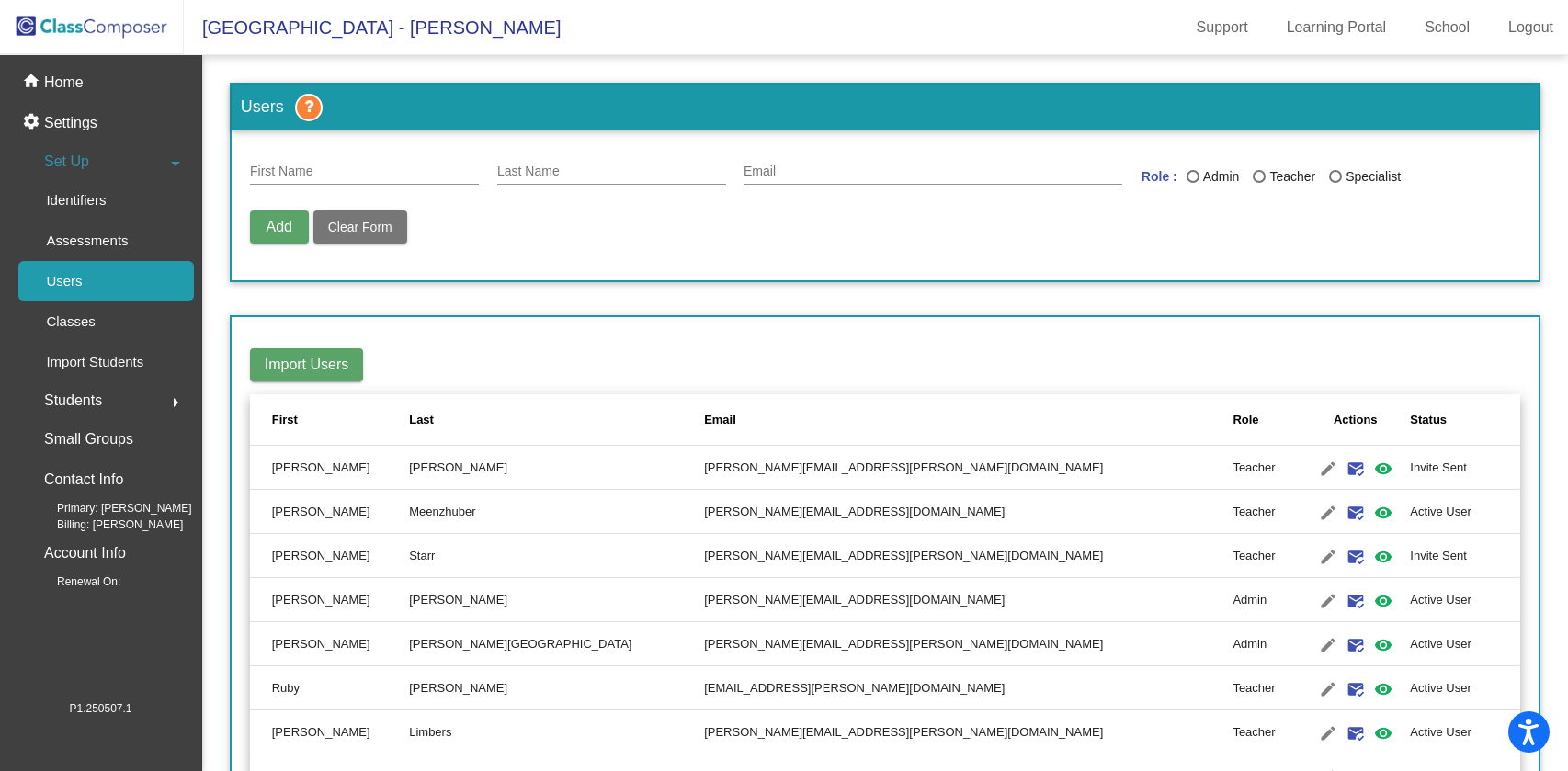
click at [332, 161] on div "First Name" at bounding box center [364, 166] width 229 height 35
type input "Heather"
type input "Gripp"
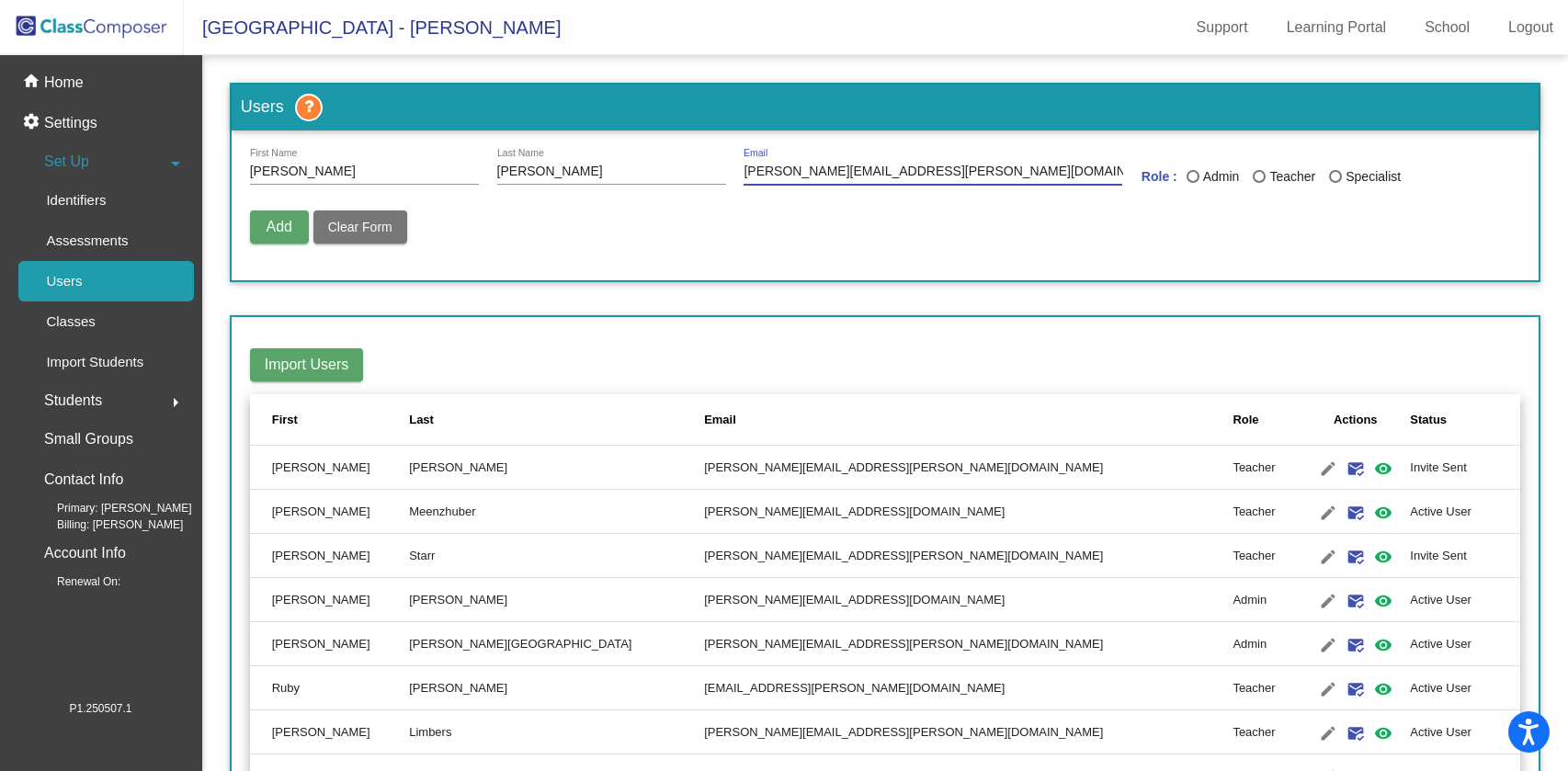
type input "Heather.gripp@lmusd.org"
click at [1193, 176] on div "Last Name" at bounding box center [1193, 176] width 0 height 0
click at [1192, 183] on input "Admin" at bounding box center [1192, 183] width 1 height 1
radio input "true"
click at [1253, 175] on div "Last Name" at bounding box center [1259, 176] width 13 height 13
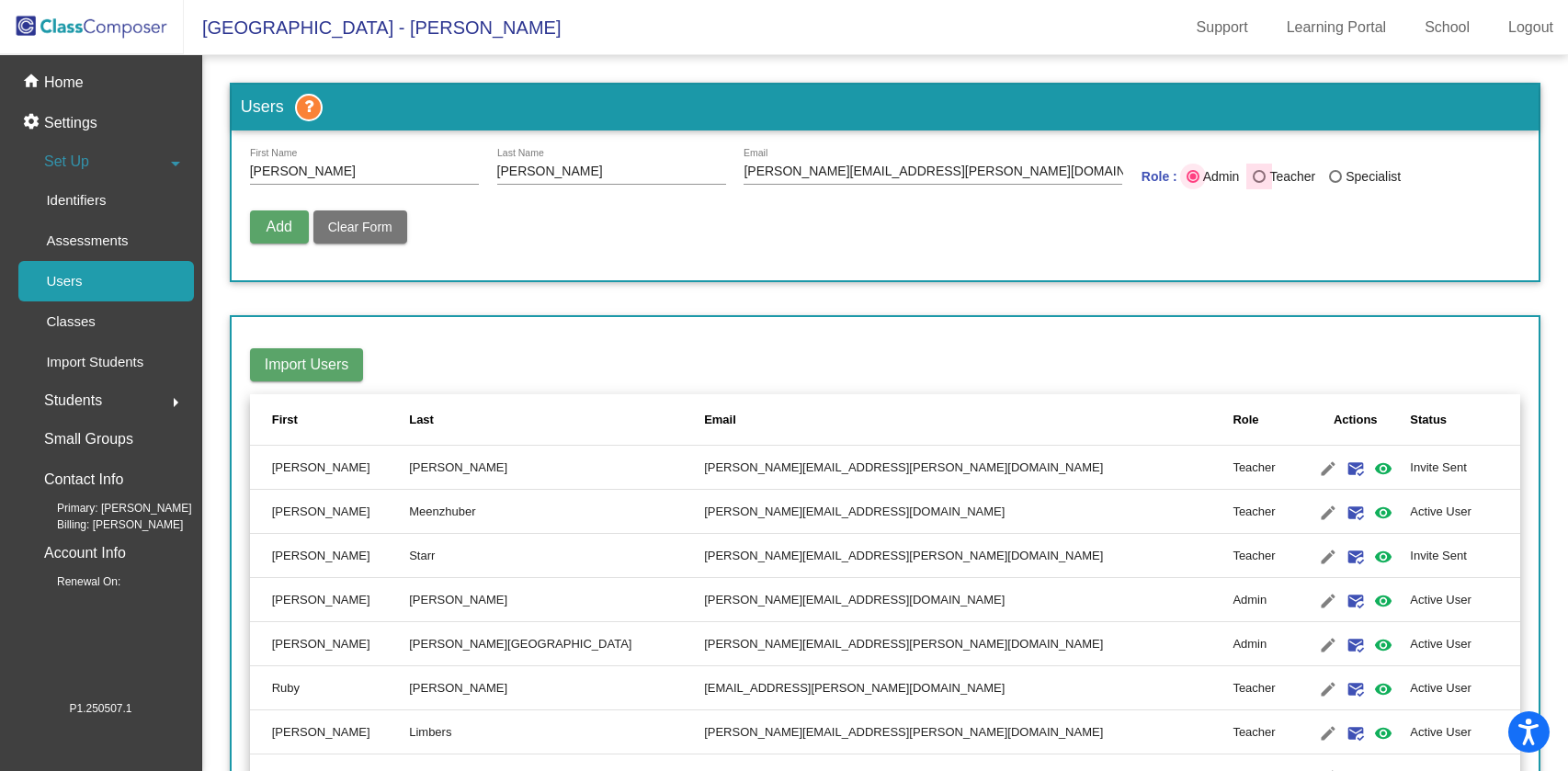
click at [1258, 183] on input "Teacher" at bounding box center [1258, 183] width 1 height 1
radio input "true"
click at [277, 240] on button "Add" at bounding box center [279, 227] width 59 height 33
radio input "false"
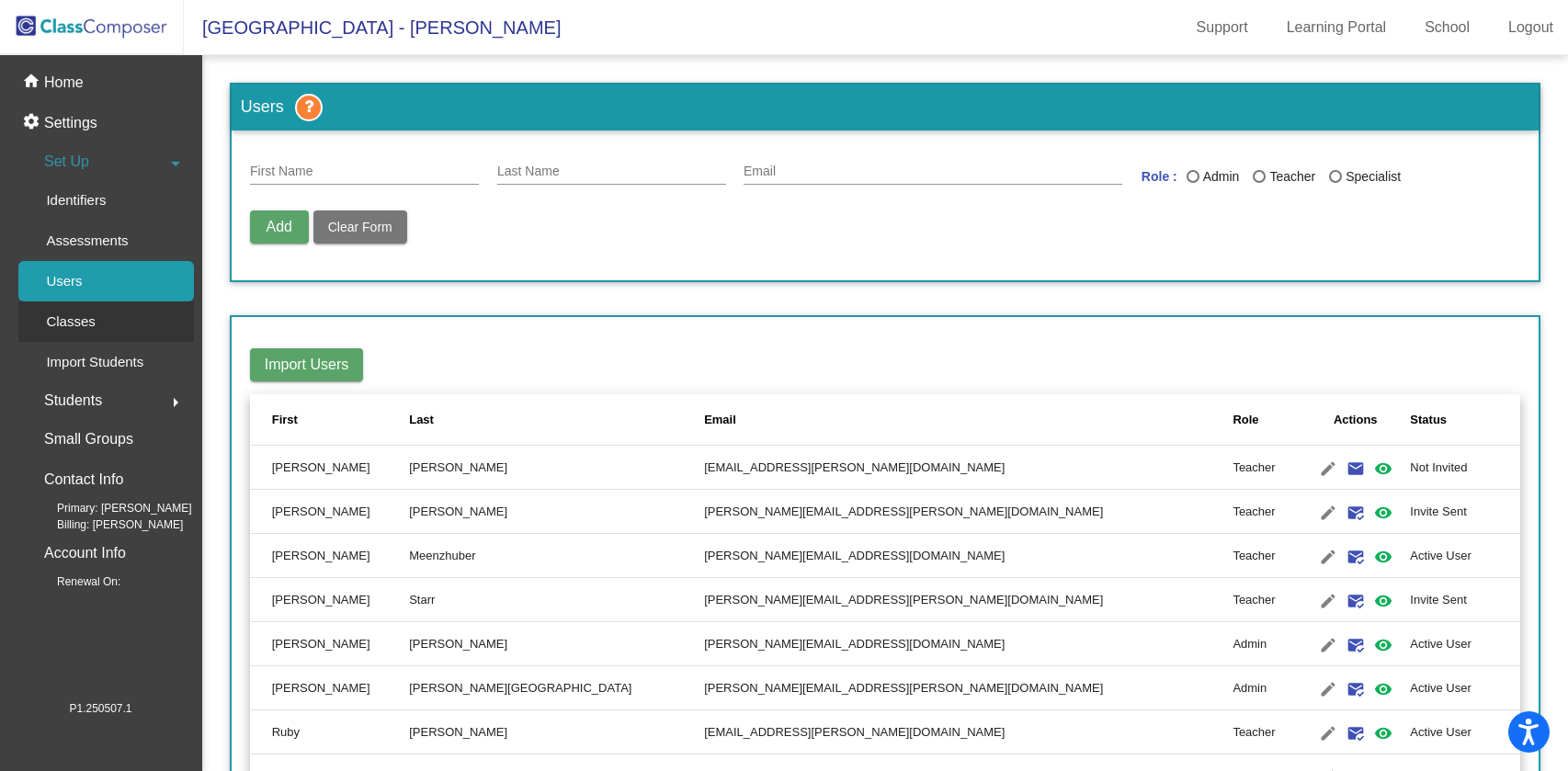
click at [139, 329] on link "Classes" at bounding box center [106, 322] width 175 height 40
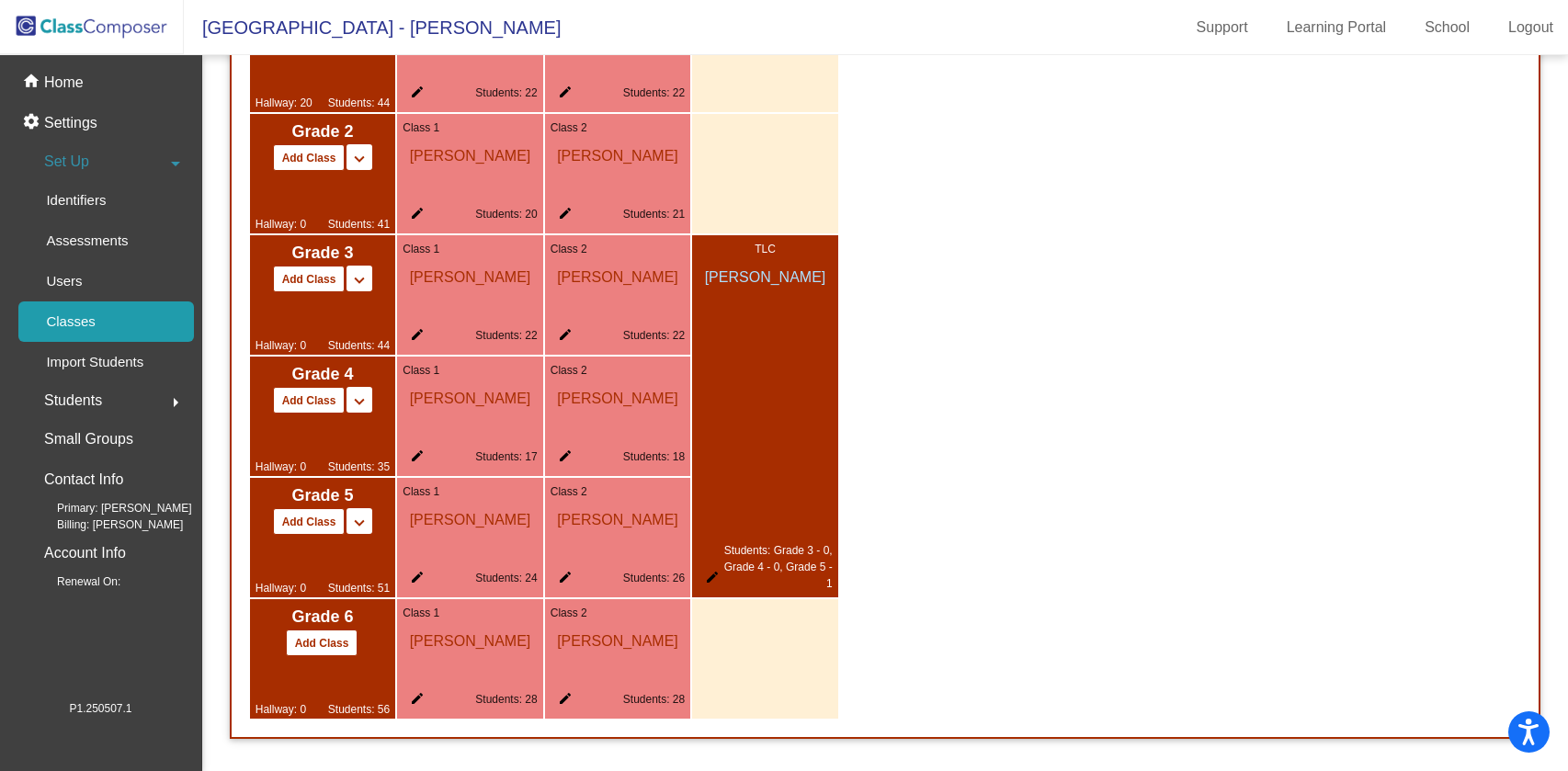
scroll to position [1582, 0]
click at [487, 411] on span "Cynthia Boatenhamer" at bounding box center [469, 395] width 135 height 31
click at [413, 457] on mat-icon "edit" at bounding box center [413, 460] width 22 height 22
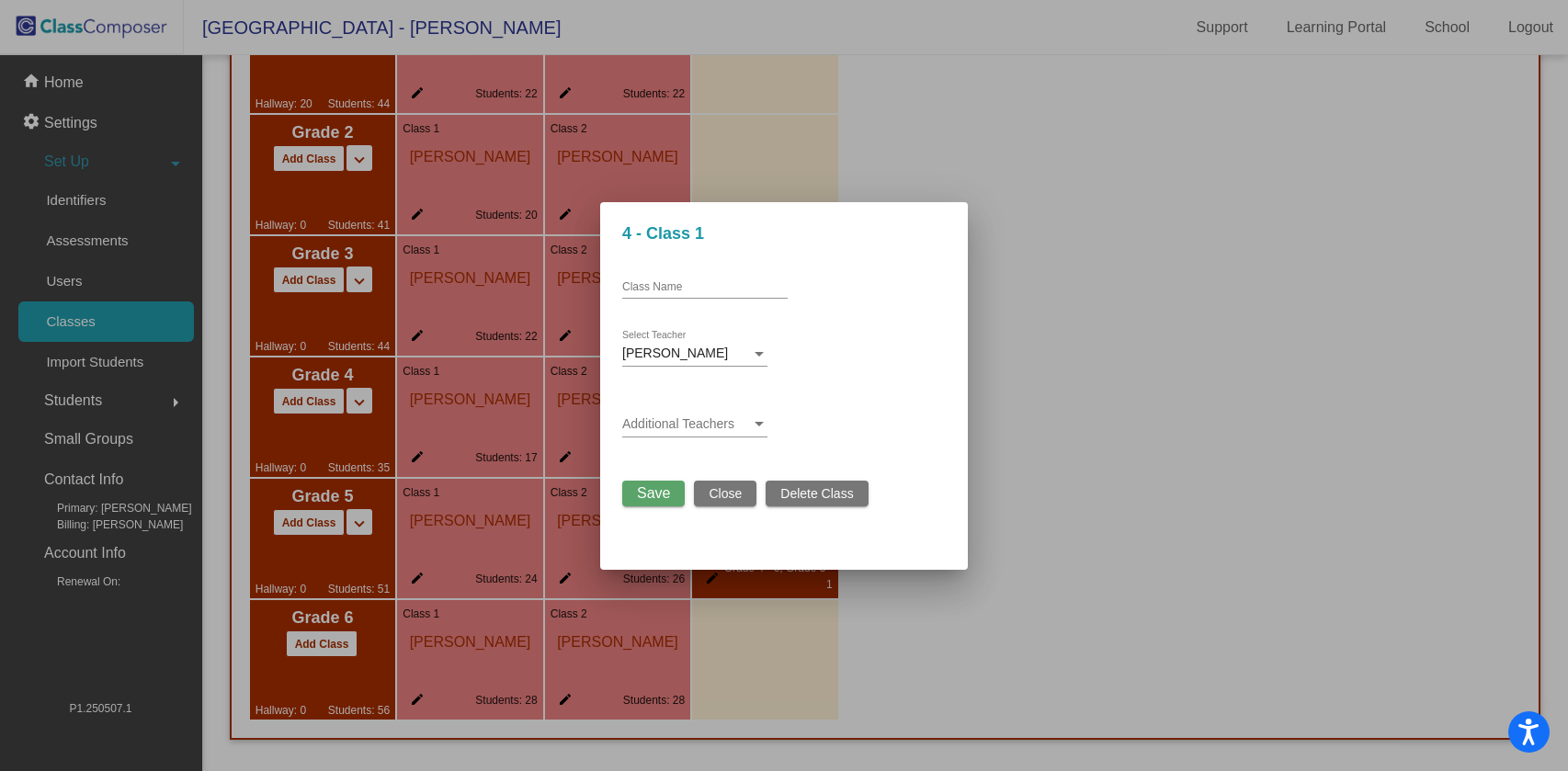
click at [715, 344] on div "Cynthia Boatenhamer Select Teacher" at bounding box center [695, 348] width 146 height 35
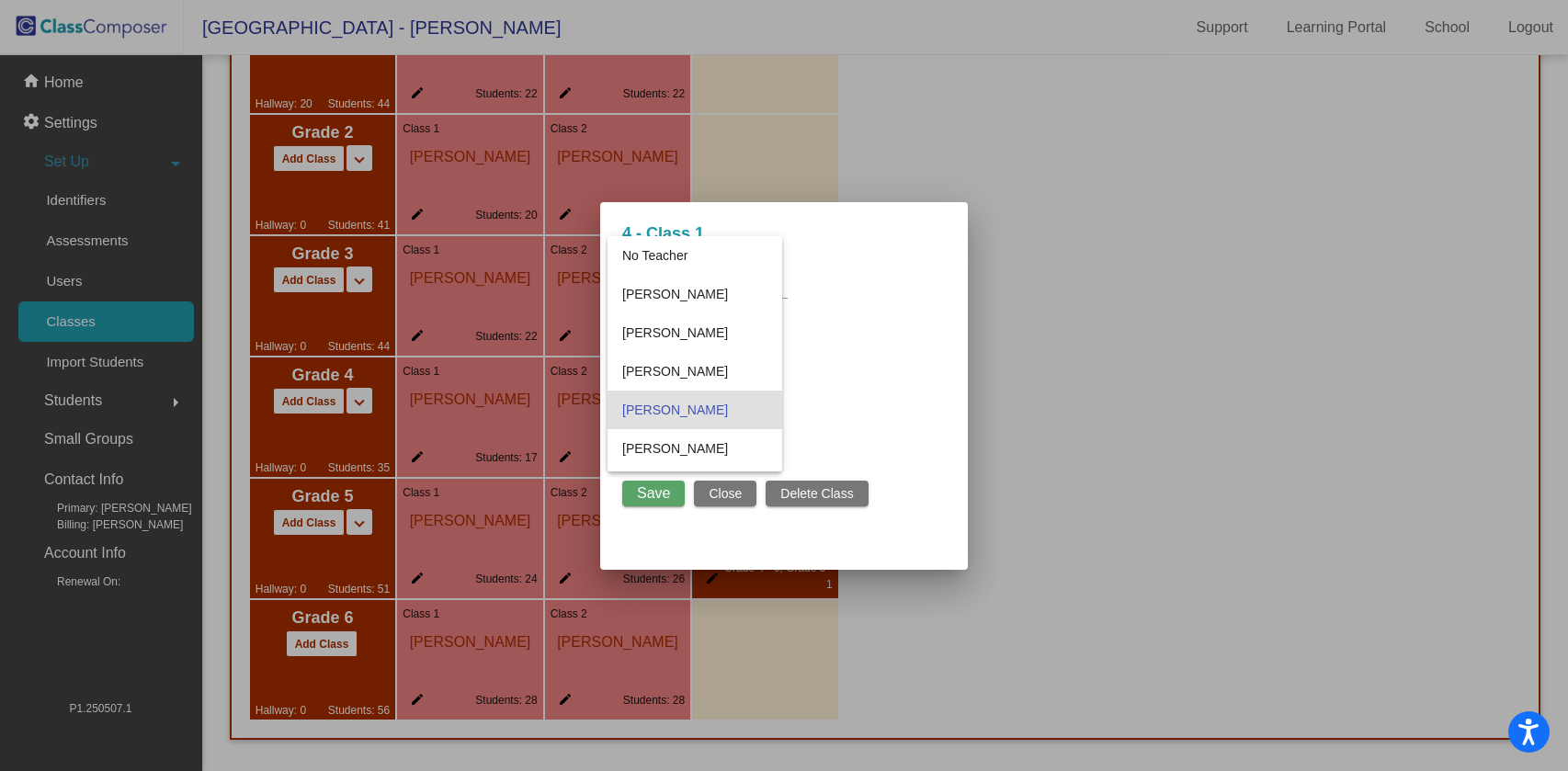
scroll to position [55, 0]
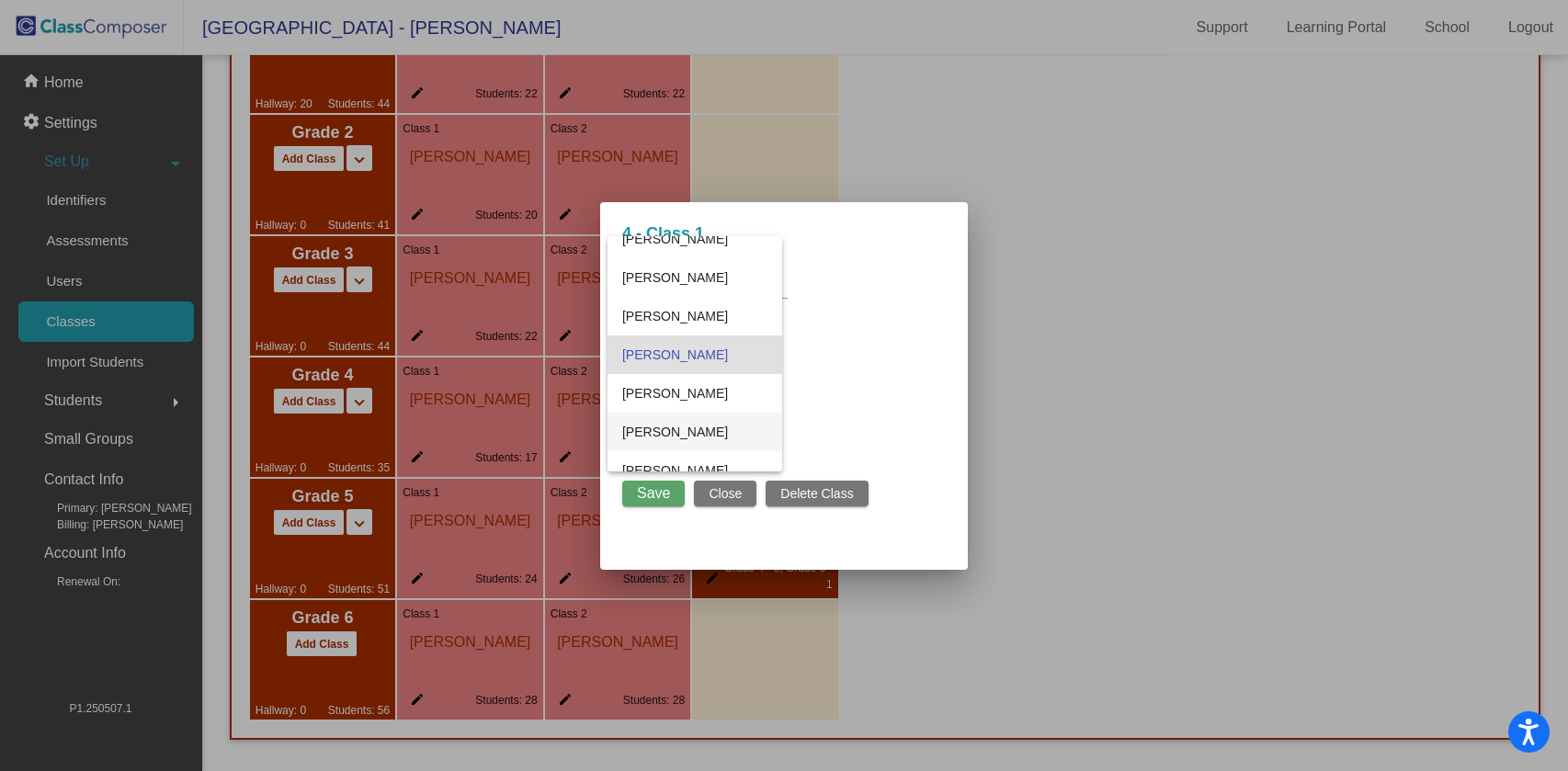
click at [697, 434] on span "Heather Gripp" at bounding box center [695, 432] width 146 height 38
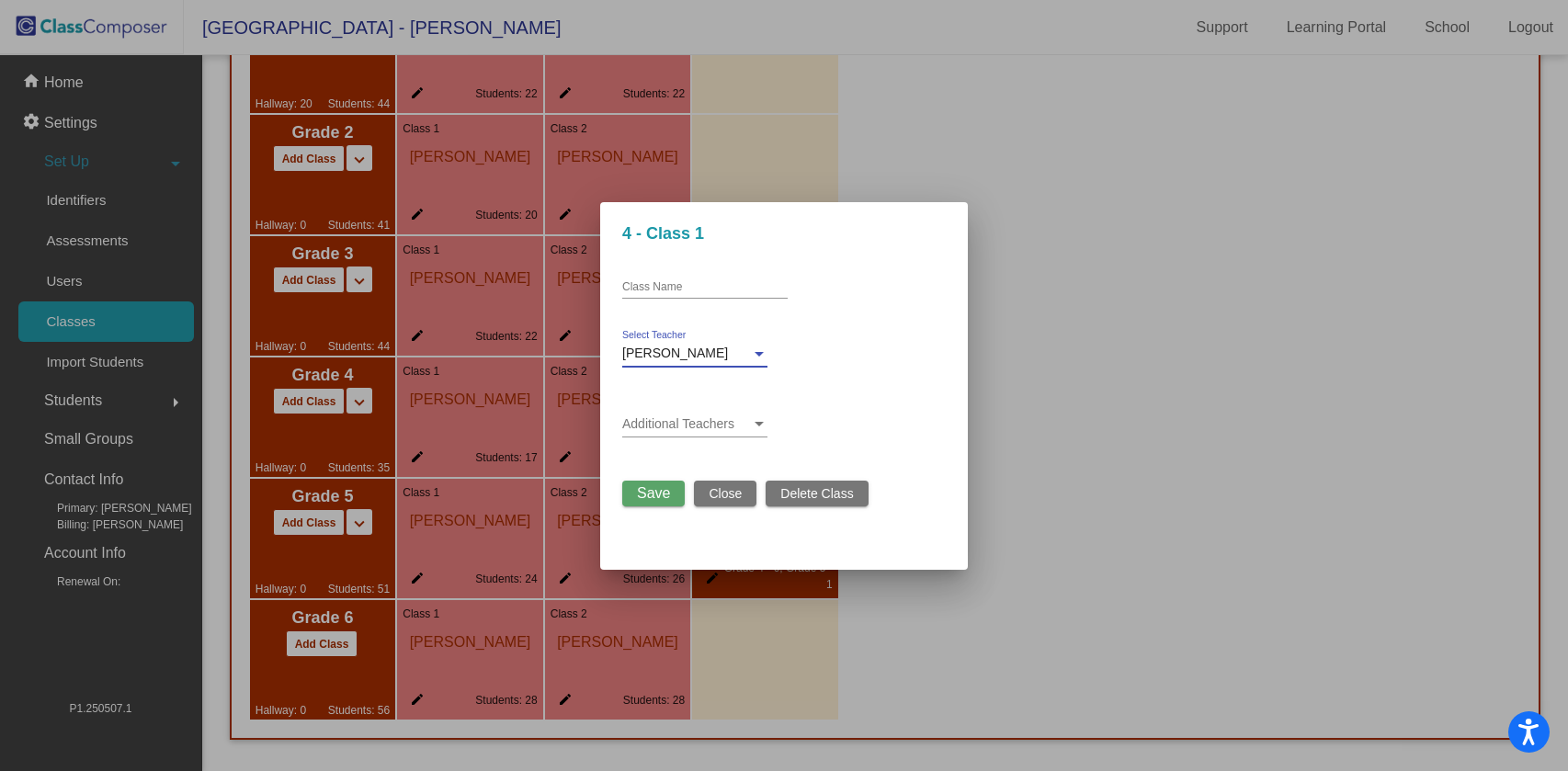
click at [639, 494] on span "Save" at bounding box center [654, 493] width 33 height 16
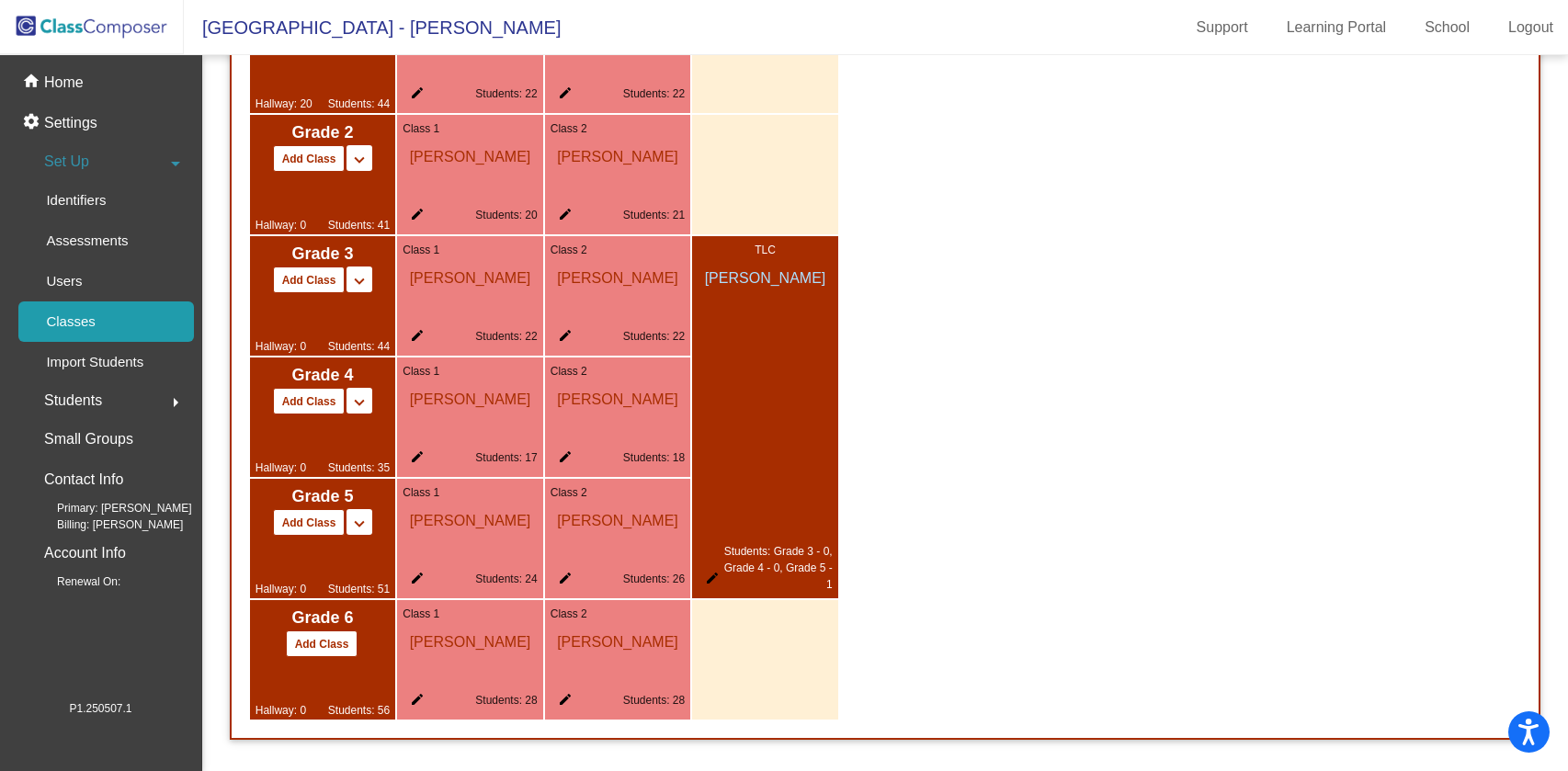
click at [1039, 356] on div "Grade P Add Class Split P/K Split P/K/1 keyboard_arrow_down keyboard_arrow_up H…" at bounding box center [885, 235] width 1308 height 1005
click at [69, 79] on p "Home" at bounding box center [64, 83] width 39 height 22
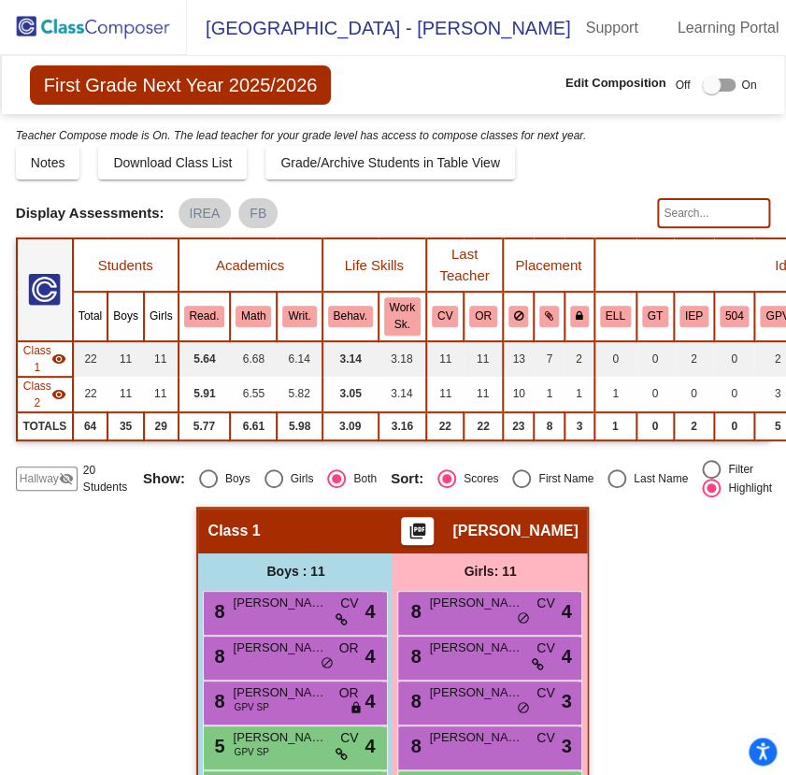
click at [48, 478] on span "Hallway" at bounding box center [39, 478] width 39 height 17
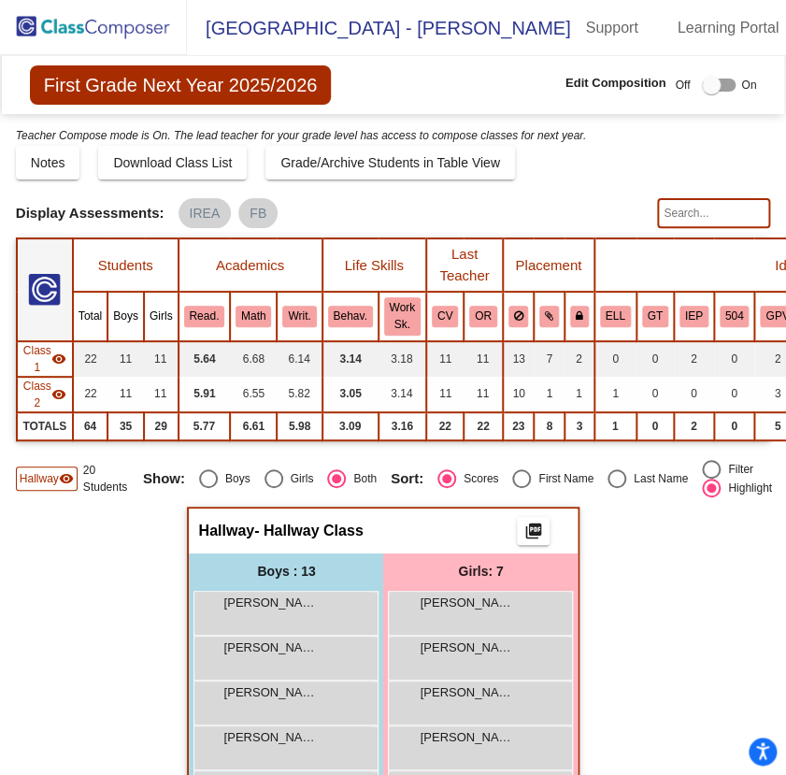
click at [35, 371] on span "Class 1" at bounding box center [37, 359] width 28 height 34
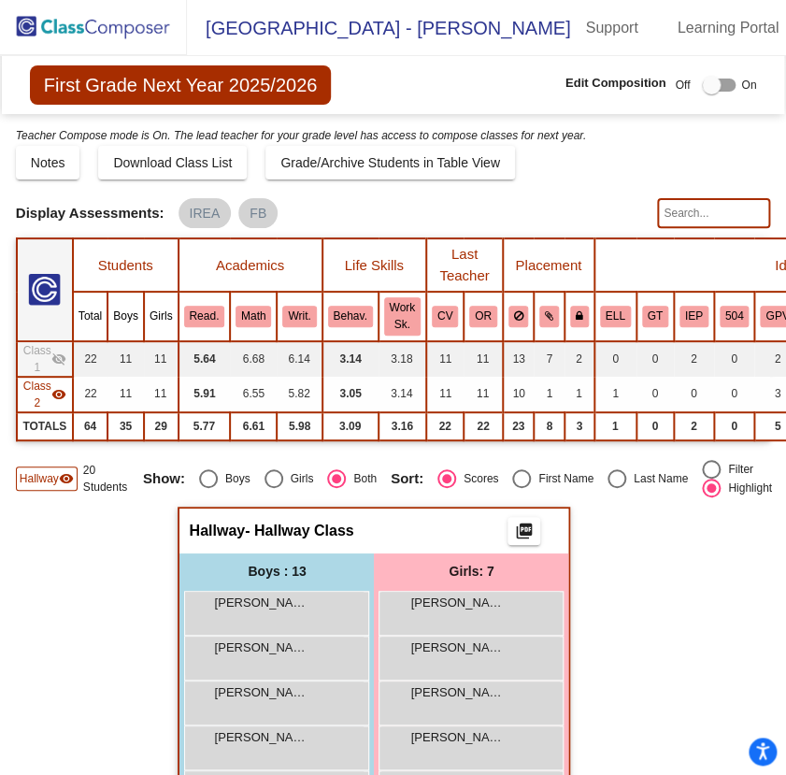
click at [35, 371] on span "Class 1" at bounding box center [37, 359] width 28 height 34
